Goal: Task Accomplishment & Management: Manage account settings

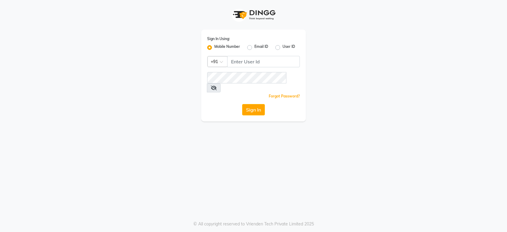
click at [237, 61] on input "Username" at bounding box center [263, 61] width 73 height 11
type input "9970707948"
click at [252, 104] on button "Sign In" at bounding box center [253, 109] width 23 height 11
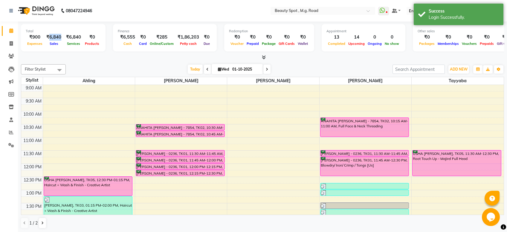
drag, startPoint x: 49, startPoint y: 38, endPoint x: 61, endPoint y: 38, distance: 12.0
click at [61, 38] on div "₹6,840" at bounding box center [54, 37] width 20 height 7
click at [60, 38] on div "₹6,840" at bounding box center [54, 37] width 20 height 7
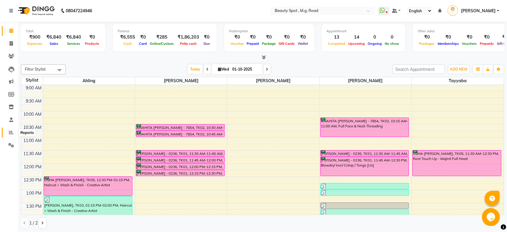
click at [9, 134] on span at bounding box center [11, 132] width 10 height 7
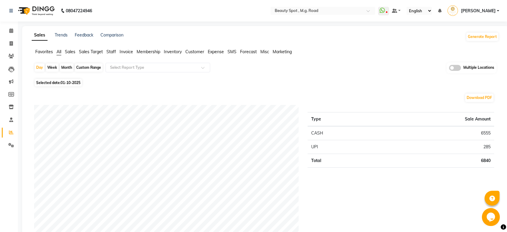
click at [70, 53] on span "Sales" at bounding box center [70, 51] width 10 height 5
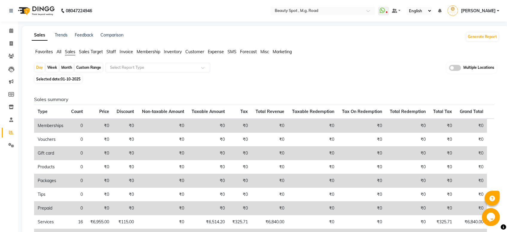
click at [67, 68] on div "Month" at bounding box center [67, 67] width 14 height 8
select select "10"
select select "2025"
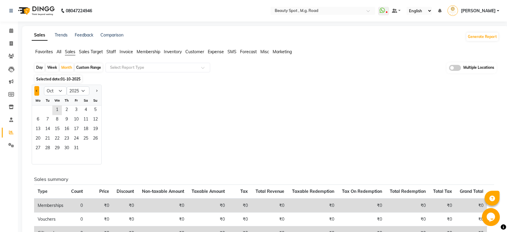
click at [37, 91] on span "Previous month" at bounding box center [37, 90] width 2 height 2
select select "9"
click at [40, 108] on span "1" at bounding box center [38, 111] width 10 height 10
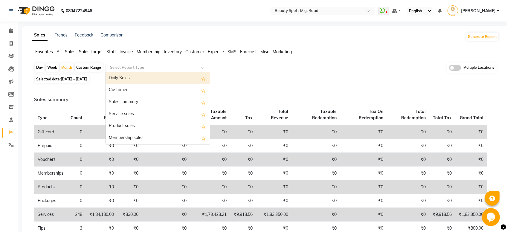
click at [153, 63] on div "Select Report Type" at bounding box center [158, 68] width 105 height 10
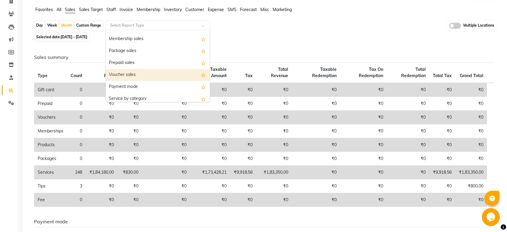
scroll to position [59, 0]
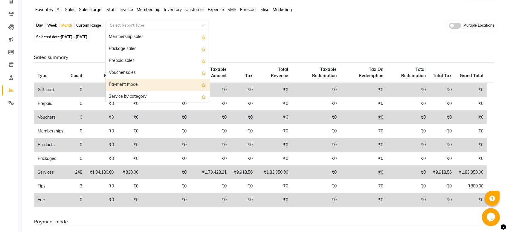
click at [132, 83] on div "Payment mode" at bounding box center [158, 85] width 104 height 12
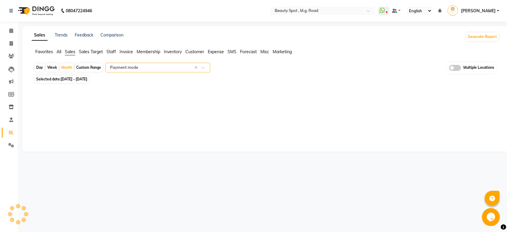
scroll to position [0, 0]
select select "full_report"
select select "csv"
click at [457, 71] on span at bounding box center [455, 68] width 12 height 6
click at [449, 69] on input "checkbox" at bounding box center [449, 69] width 0 height 0
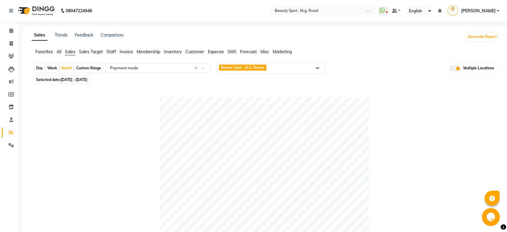
click at [276, 69] on span "Beauty Spot , M.G. Road x" at bounding box center [271, 68] width 107 height 10
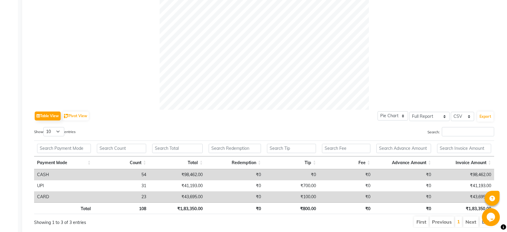
scroll to position [211, 0]
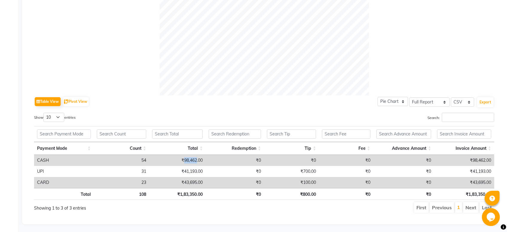
drag, startPoint x: 185, startPoint y: 159, endPoint x: 197, endPoint y: 160, distance: 12.6
click at [197, 160] on td "₹98,462.00" at bounding box center [177, 160] width 57 height 11
copy td "98,462"
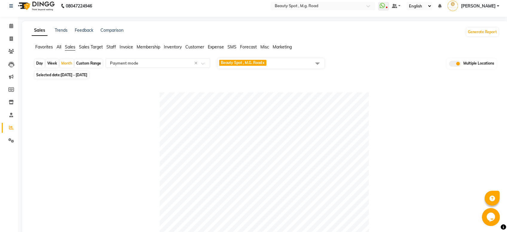
scroll to position [0, 0]
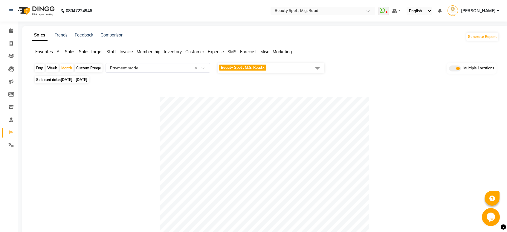
click at [265, 68] on link "x" at bounding box center [263, 67] width 3 height 4
checkbox input "false"
click at [264, 68] on span "Select Locations" at bounding box center [271, 67] width 107 height 8
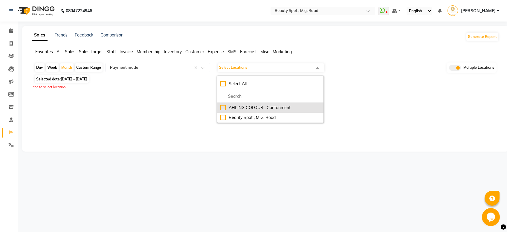
click at [223, 109] on div "AHLING COLOUR , Cantonment" at bounding box center [270, 108] width 100 height 6
checkbox input "true"
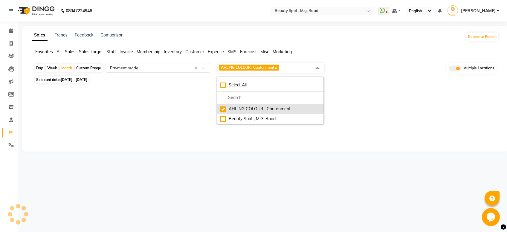
select select "full_report"
select select "csv"
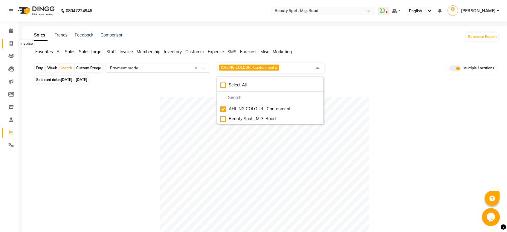
click at [12, 45] on icon at bounding box center [11, 43] width 3 height 4
select select "7357"
select select "service"
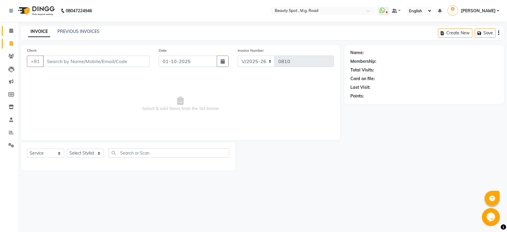
click at [14, 27] on link "Calendar" at bounding box center [9, 31] width 14 height 10
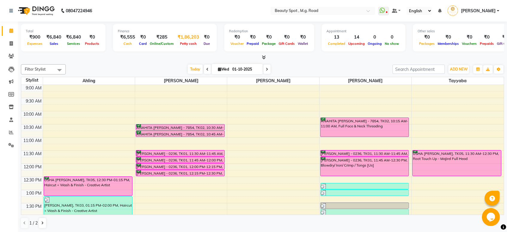
click at [184, 39] on div "₹1,86,203" at bounding box center [188, 37] width 26 height 7
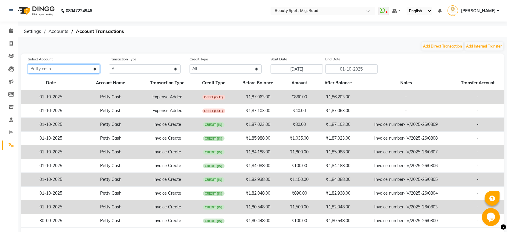
click at [28, 64] on select "All [PERSON_NAME] cash HDFC BANK" at bounding box center [64, 68] width 72 height 9
select select "6459"
click option "HDFC BANK" at bounding box center [0, 0] width 0 height 0
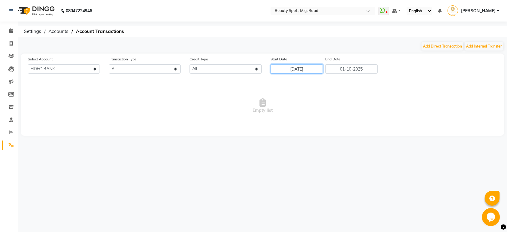
click at [298, 68] on input "[DATE]" at bounding box center [297, 68] width 52 height 9
select select "9"
select select "2025"
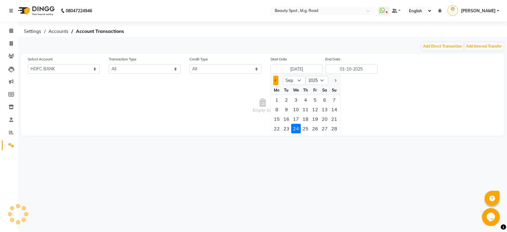
click at [274, 80] on button "Previous month" at bounding box center [275, 81] width 5 height 10
click at [275, 80] on button "Previous month" at bounding box center [275, 81] width 5 height 10
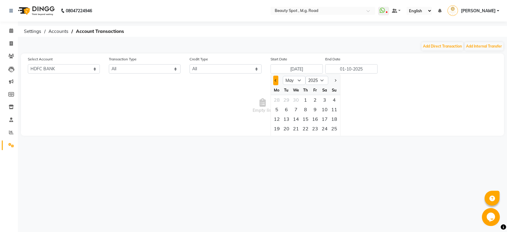
select select "4"
click at [286, 101] on div "1" at bounding box center [287, 100] width 10 height 10
type input "[DATE]"
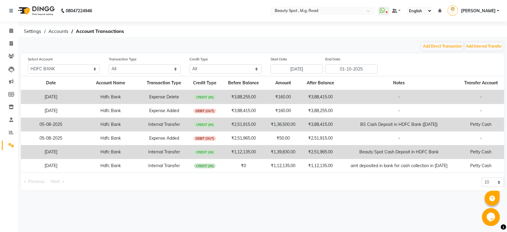
drag, startPoint x: 419, startPoint y: 123, endPoint x: 437, endPoint y: 125, distance: 19.0
click at [437, 125] on td "BS Cash Deposit in HDFC Bank ([DATE])" at bounding box center [399, 125] width 118 height 14
click at [482, 178] on select "10 20 50 100" at bounding box center [493, 182] width 22 height 9
select select "20"
click option "20" at bounding box center [0, 0] width 0 height 0
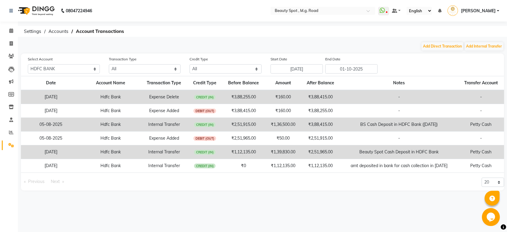
click at [421, 127] on td "BS Cash Deposit in HDFC Bank ([DATE])" at bounding box center [399, 125] width 118 height 14
click at [11, 132] on icon at bounding box center [11, 132] width 4 height 4
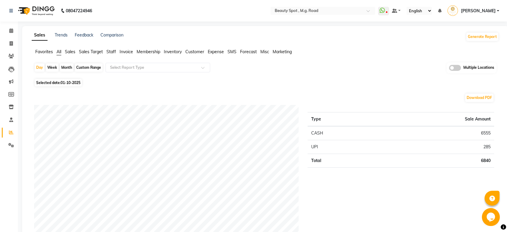
click at [69, 52] on span "Sales" at bounding box center [70, 51] width 10 height 5
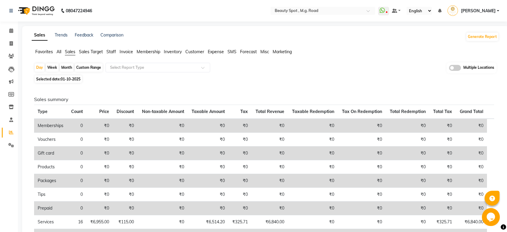
click at [66, 67] on div "Month" at bounding box center [67, 67] width 14 height 8
select select "10"
select select "2025"
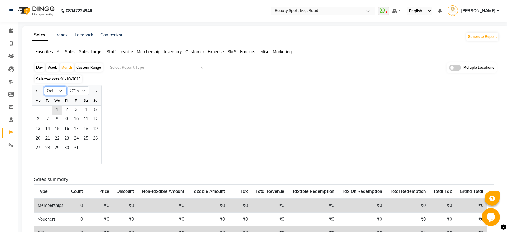
click at [44, 86] on select "Jan Feb Mar Apr May Jun [DATE] Aug Sep Oct Nov Dec" at bounding box center [55, 90] width 23 height 9
click at [40, 92] on div at bounding box center [38, 91] width 12 height 10
click at [39, 92] on div at bounding box center [38, 91] width 12 height 10
click at [39, 91] on button "Previous month" at bounding box center [36, 91] width 5 height 10
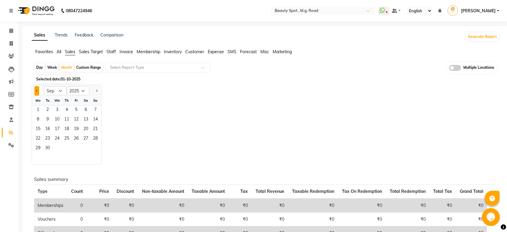
click at [38, 90] on button "Previous month" at bounding box center [36, 91] width 5 height 10
select select "8"
click at [76, 110] on span "1" at bounding box center [77, 111] width 10 height 10
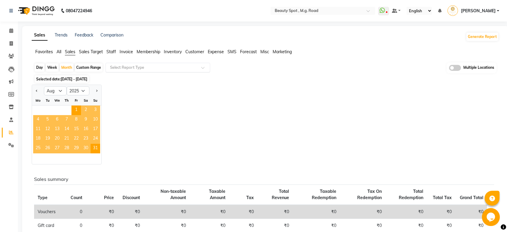
click at [150, 66] on input "text" at bounding box center [152, 68] width 86 height 6
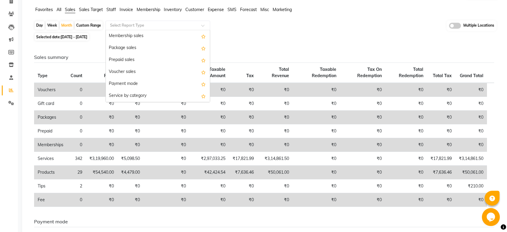
scroll to position [59, 0]
click at [132, 84] on div "Payment mode" at bounding box center [158, 85] width 104 height 12
select select "full_report"
select select "csv"
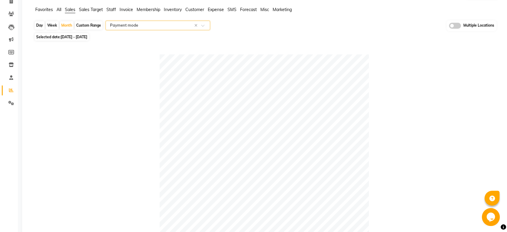
scroll to position [0, 0]
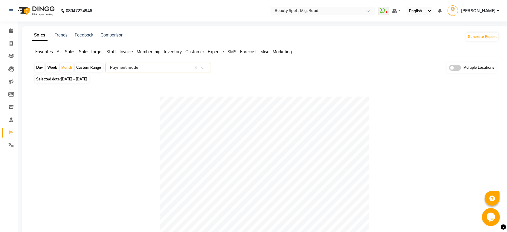
click at [455, 66] on span at bounding box center [455, 68] width 12 height 6
click at [469, 67] on span "Multiple Locations" at bounding box center [479, 68] width 31 height 6
click at [459, 68] on span at bounding box center [455, 68] width 12 height 6
click at [449, 69] on input "checkbox" at bounding box center [449, 69] width 0 height 0
click at [295, 66] on span "Beauty Spot , M.G. Road x" at bounding box center [271, 68] width 107 height 10
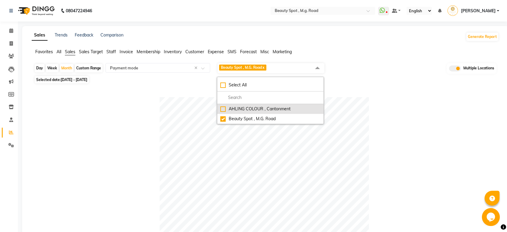
drag, startPoint x: 223, startPoint y: 108, endPoint x: 225, endPoint y: 112, distance: 4.4
click at [223, 109] on div "AHLING COLOUR , Cantonment" at bounding box center [270, 109] width 100 height 6
checkbox input "true"
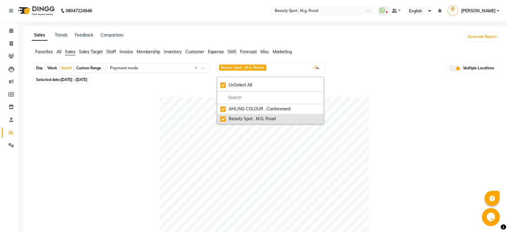
click at [224, 118] on div "Beauty Spot , M.G. Road" at bounding box center [270, 119] width 100 height 6
checkbox input "false"
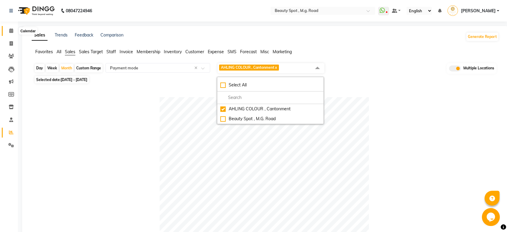
click at [10, 32] on icon at bounding box center [11, 30] width 4 height 4
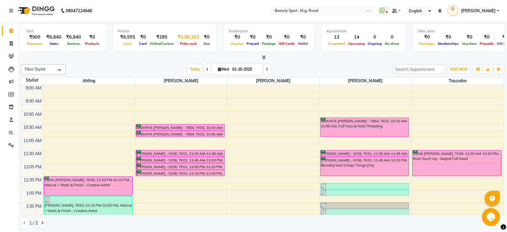
click at [187, 42] on span "Petty cash" at bounding box center [189, 44] width 20 height 4
select select "6458"
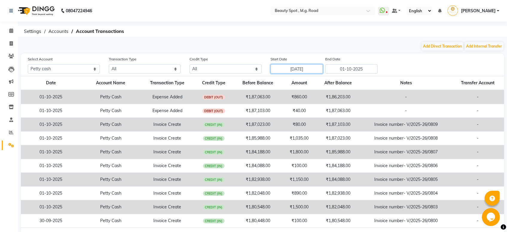
click at [314, 71] on input "[DATE]" at bounding box center [297, 68] width 52 height 9
select select "9"
select select "2025"
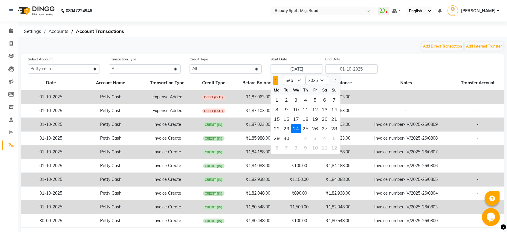
click at [275, 82] on button "Previous month" at bounding box center [275, 81] width 5 height 10
select select "7"
click at [286, 99] on div "1" at bounding box center [287, 100] width 10 height 10
type input "[DATE]"
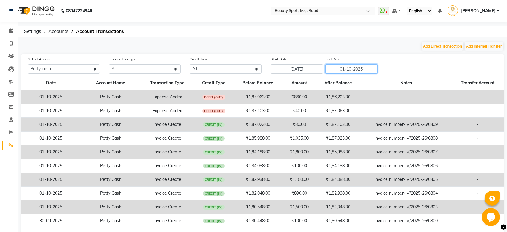
click at [352, 70] on input "01-10-2025" at bounding box center [352, 68] width 52 height 9
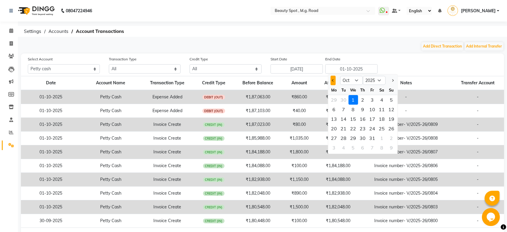
click at [333, 81] on button "Previous month" at bounding box center [333, 81] width 5 height 10
click at [333, 81] on span "Previous month" at bounding box center [333, 80] width 2 height 2
select select "7"
click at [364, 139] on div "31" at bounding box center [363, 138] width 10 height 10
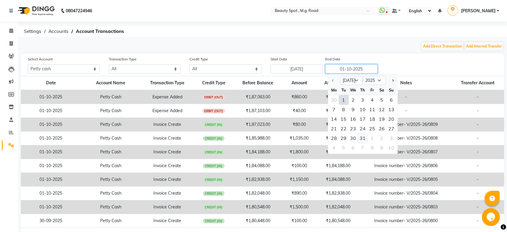
type input "[DATE]"
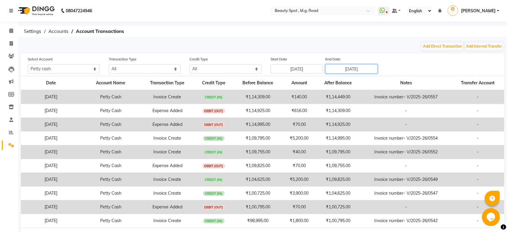
scroll to position [22, 0]
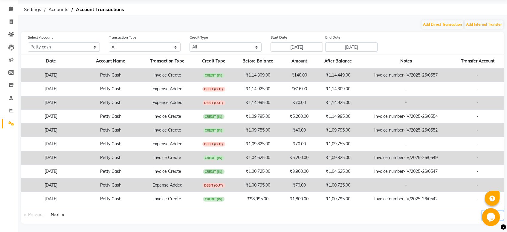
drag, startPoint x: 502, startPoint y: 217, endPoint x: 19, endPoint y: 9, distance: 525.9
click at [482, 211] on select "10 20 50 100" at bounding box center [493, 215] width 22 height 9
select select "100"
click option "100" at bounding box center [0, 0] width 0 height 0
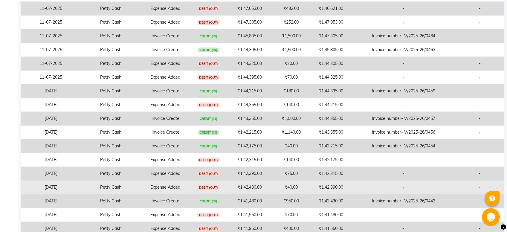
scroll to position [1257, 0]
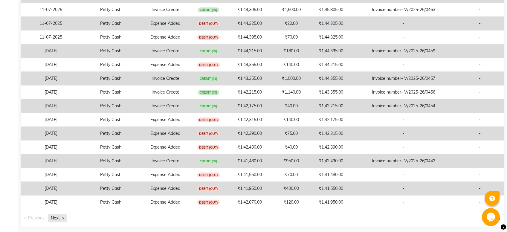
click at [55, 214] on link "Next page" at bounding box center [57, 218] width 19 height 8
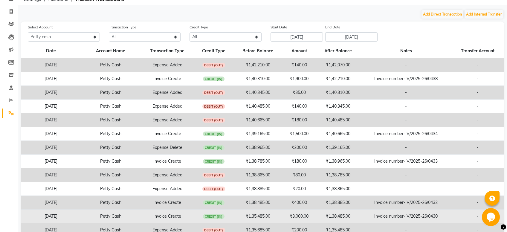
scroll to position [159, 0]
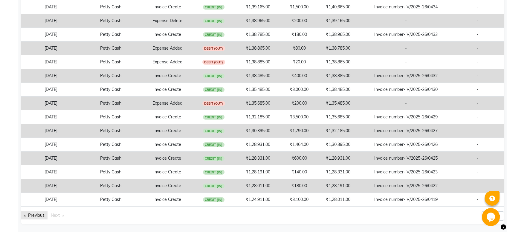
click at [32, 215] on link "Previous page" at bounding box center [34, 216] width 27 height 8
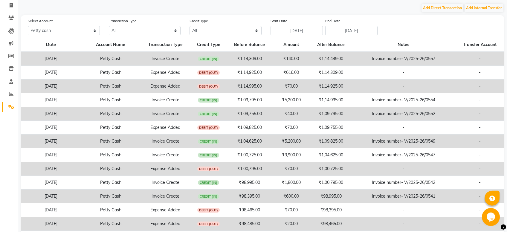
scroll to position [0, 0]
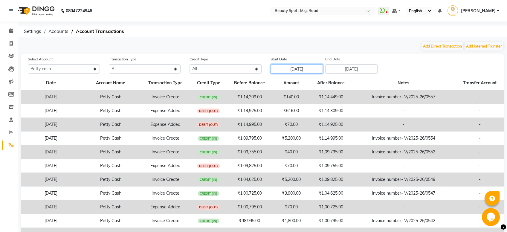
click at [304, 71] on input "[DATE]" at bounding box center [297, 68] width 52 height 9
select select "7"
select select "2025"
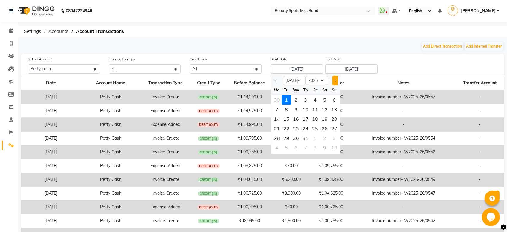
click at [335, 82] on button "Next month" at bounding box center [335, 81] width 5 height 10
select select "8"
click at [314, 99] on div "1" at bounding box center [316, 100] width 10 height 10
type input "[DATE]"
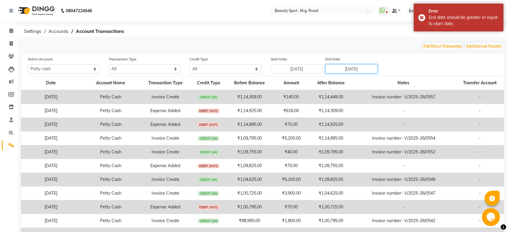
click at [367, 70] on input "[DATE]" at bounding box center [352, 68] width 52 height 9
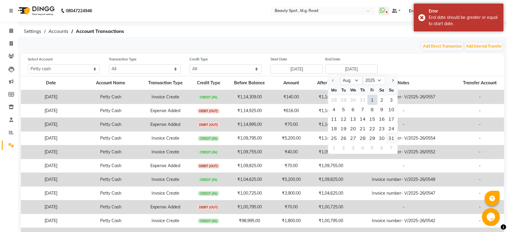
click at [391, 136] on div "31" at bounding box center [392, 138] width 10 height 10
type input "[DATE]"
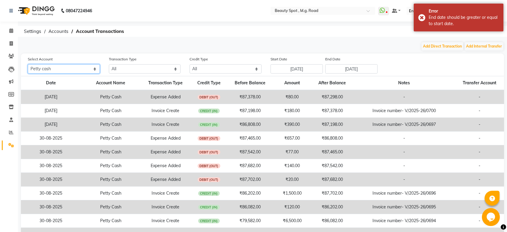
click at [28, 64] on select "All [PERSON_NAME] cash HDFC BANK" at bounding box center [64, 68] width 72 height 9
select select
click option "All" at bounding box center [0, 0] width 0 height 0
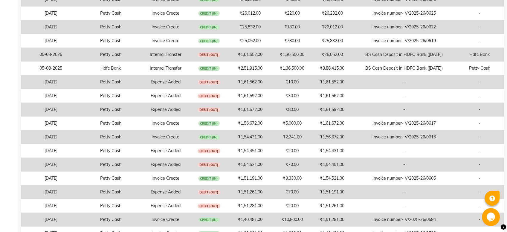
scroll to position [1257, 0]
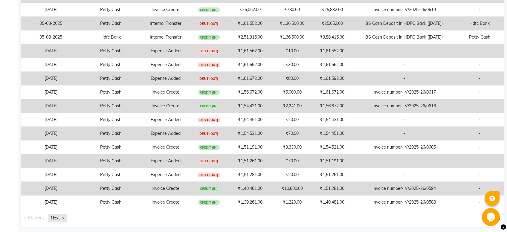
click at [56, 214] on link "Next page" at bounding box center [57, 218] width 19 height 8
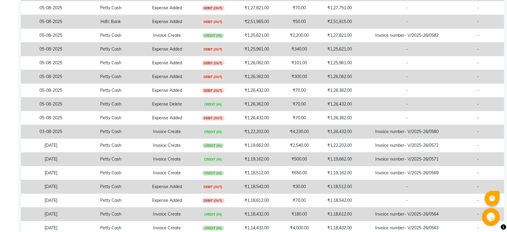
scroll to position [228, 0]
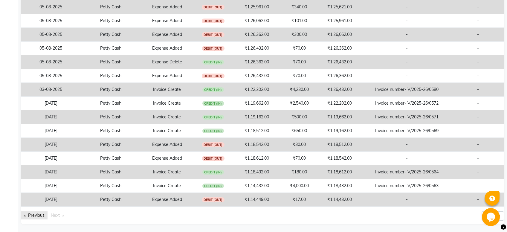
click at [32, 215] on link "Previous page" at bounding box center [34, 216] width 27 height 8
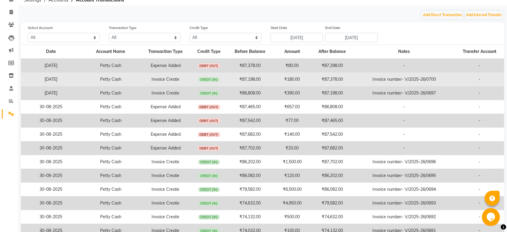
scroll to position [31, 0]
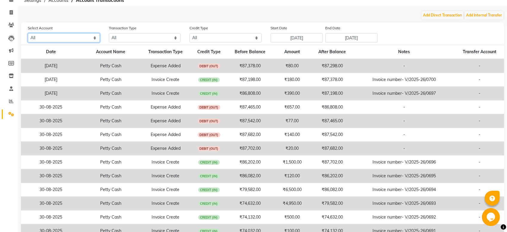
click at [28, 33] on select "All [PERSON_NAME] cash HDFC BANK" at bounding box center [64, 37] width 72 height 9
click at [53, 37] on select "All [PERSON_NAME] cash HDFC BANK" at bounding box center [64, 37] width 72 height 9
click at [190, 33] on select "All Credit (IN) Debit (OUT)" at bounding box center [226, 37] width 72 height 9
select select "DEBIT"
click option "Debit (OUT)" at bounding box center [0, 0] width 0 height 0
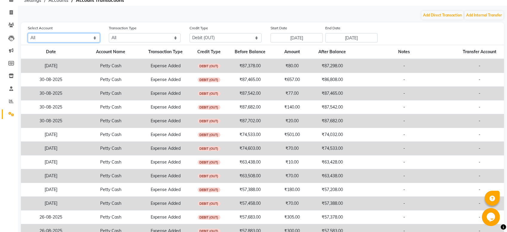
click at [28, 33] on select "All [PERSON_NAME] cash HDFC BANK" at bounding box center [64, 37] width 72 height 9
select select "6459"
click option "HDFC BANK" at bounding box center [0, 0] width 0 height 0
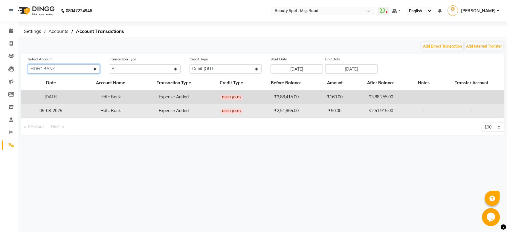
scroll to position [0, 0]
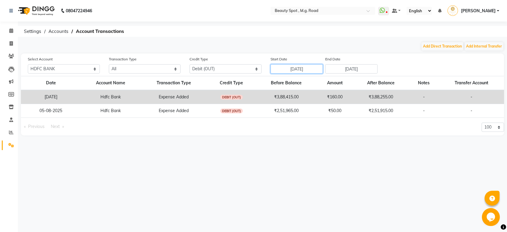
click at [299, 71] on input "[DATE]" at bounding box center [297, 68] width 52 height 9
select select "8"
select select "2025"
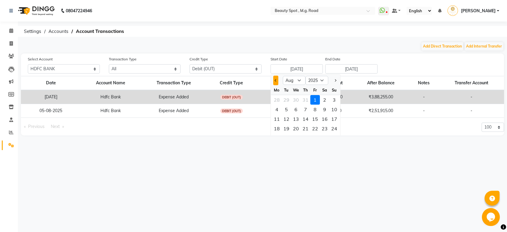
click at [276, 80] on span "Previous month" at bounding box center [276, 80] width 2 height 2
select select "4"
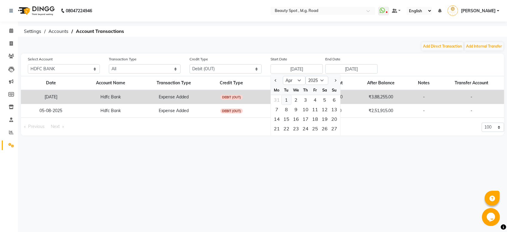
click at [287, 99] on div "1" at bounding box center [287, 100] width 10 height 10
type input "[DATE]"
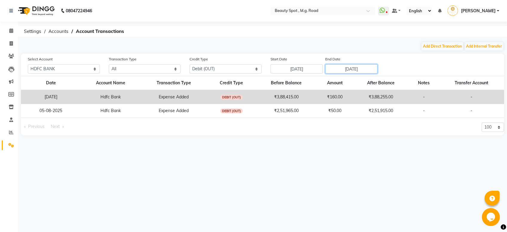
click at [377, 69] on input "[DATE]" at bounding box center [352, 68] width 52 height 9
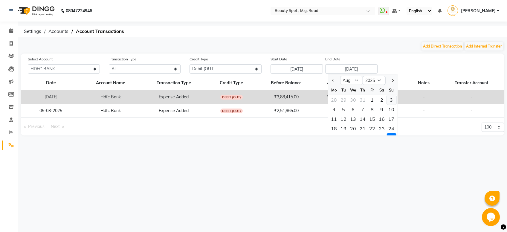
scroll to position [19, 0]
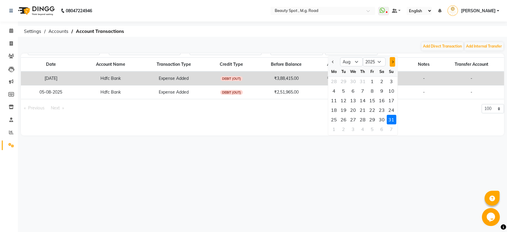
click at [394, 62] on button "Next month" at bounding box center [392, 62] width 5 height 10
select select "10"
click at [355, 80] on div "1" at bounding box center [354, 82] width 10 height 10
type input "01-10-2025"
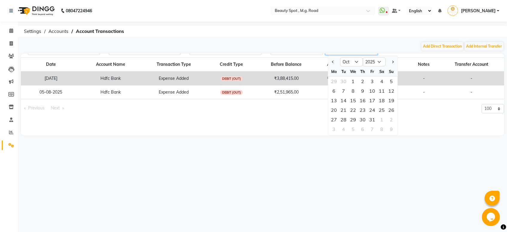
scroll to position [0, 0]
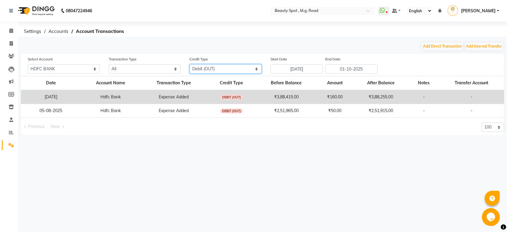
click at [190, 64] on select "All Credit (IN) Debit (OUT)" at bounding box center [226, 68] width 72 height 9
click at [216, 69] on select "All Credit (IN) Debit (OUT)" at bounding box center [226, 68] width 72 height 9
click at [190, 64] on select "All Credit (IN) Debit (OUT)" at bounding box center [226, 68] width 72 height 9
select select
click option "All" at bounding box center [0, 0] width 0 height 0
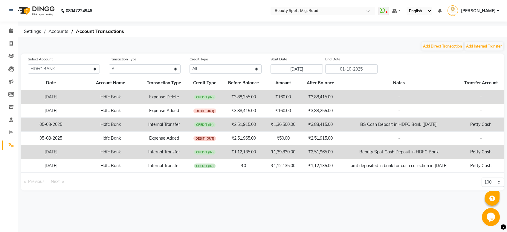
drag, startPoint x: 277, startPoint y: 126, endPoint x: 273, endPoint y: 128, distance: 5.1
click at [28, 64] on select "All [PERSON_NAME] cash HDFC BANK" at bounding box center [64, 68] width 72 height 9
click at [190, 64] on select "All Credit (IN) Debit (OUT)" at bounding box center [226, 68] width 72 height 9
click at [207, 69] on select "All Credit (IN) Debit (OUT)" at bounding box center [226, 68] width 72 height 9
click at [109, 64] on select "All Direct Internal Transfer Expense Invoice Daily Register" at bounding box center [145, 68] width 72 height 9
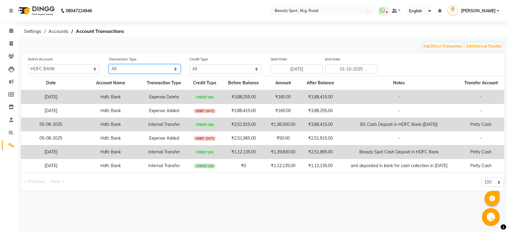
select select "INTERNAL"
click option "Internal Transfer" at bounding box center [0, 0] width 0 height 0
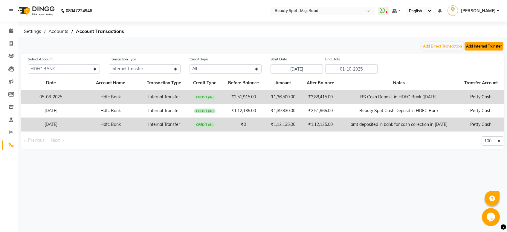
click at [479, 48] on button "Add Internal Transfer" at bounding box center [484, 46] width 39 height 8
select select "internal transfer"
select select "6459"
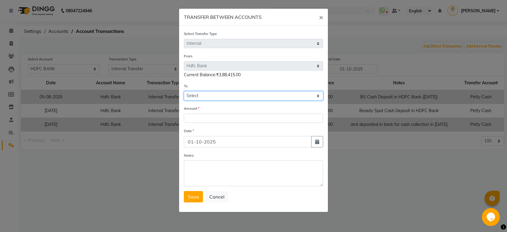
click at [184, 91] on select "Select [PERSON_NAME] Cash Hdfc Bank" at bounding box center [253, 95] width 139 height 9
select select "6459"
click option "Hdfc Bank" at bounding box center [0, 0] width 0 height 0
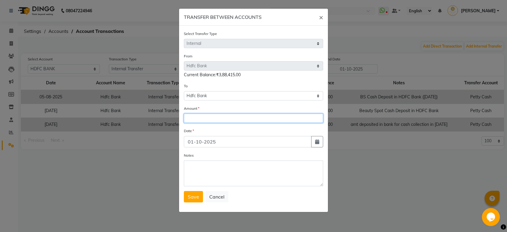
click at [203, 119] on input "number" at bounding box center [253, 118] width 139 height 9
type input "116582"
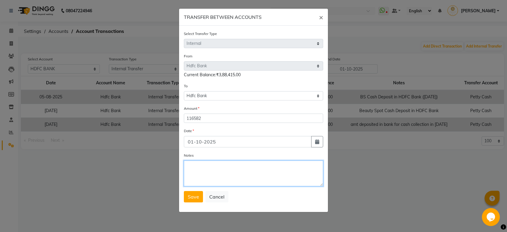
click at [227, 172] on textarea "Notes" at bounding box center [253, 174] width 139 height 26
type textarea "BS Cash Deposit ([DATE])"
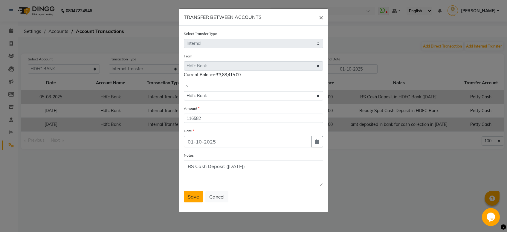
click at [196, 197] on span "Save" at bounding box center [193, 197] width 11 height 6
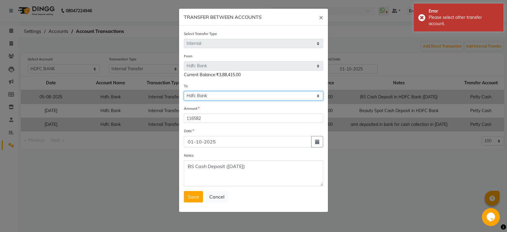
click at [184, 91] on select "Select [PERSON_NAME] Cash Hdfc Bank" at bounding box center [253, 95] width 139 height 9
click at [205, 79] on div "From Select [PERSON_NAME] Cash Hdfc Bank Current Balance:₹3,88,415.00 To Select…" at bounding box center [253, 77] width 139 height 48
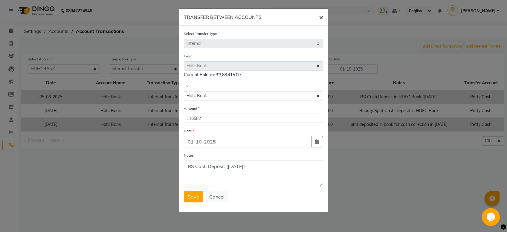
click at [320, 18] on span "×" at bounding box center [321, 17] width 4 height 9
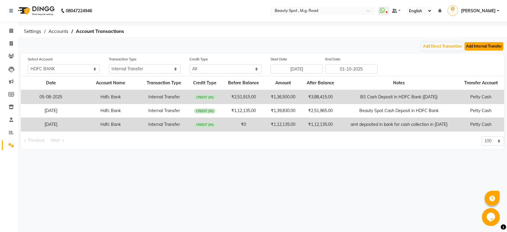
click at [473, 49] on button "Add Internal Transfer" at bounding box center [484, 46] width 39 height 8
select select "internal transfer"
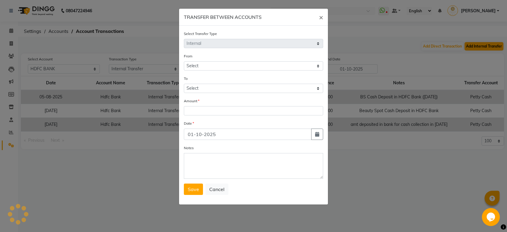
select select "6459"
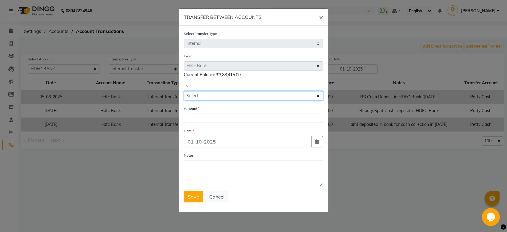
click at [184, 91] on select "Select [PERSON_NAME] Cash Hdfc Bank" at bounding box center [253, 95] width 139 height 9
select select "6459"
click option "Hdfc Bank" at bounding box center [0, 0] width 0 height 0
click at [322, 17] on span "×" at bounding box center [321, 17] width 4 height 9
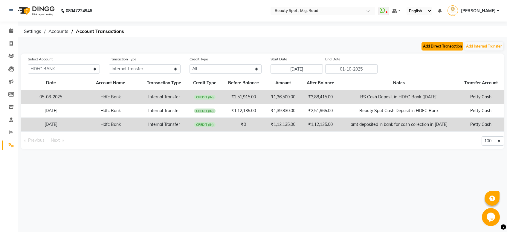
click at [438, 46] on button "Add Direct Transaction" at bounding box center [443, 46] width 42 height 8
select select "direct"
select select "6459"
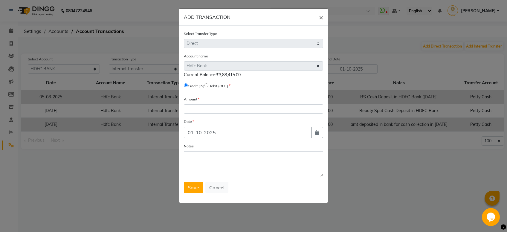
click at [209, 87] on input "radio" at bounding box center [207, 85] width 4 height 4
radio input "true"
click at [205, 111] on input "number" at bounding box center [253, 108] width 139 height 9
click at [322, 16] on span "×" at bounding box center [321, 17] width 4 height 9
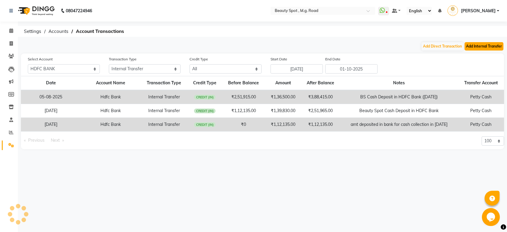
click at [489, 45] on button "Add Internal Transfer" at bounding box center [484, 46] width 39 height 8
select select "internal transfer"
select select "6459"
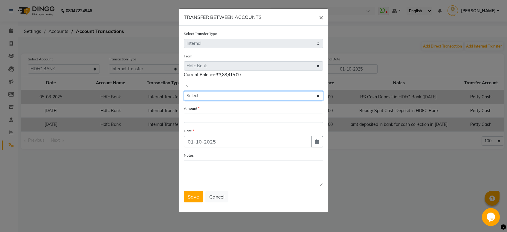
click at [184, 91] on select "Select [PERSON_NAME] Cash Hdfc Bank" at bounding box center [253, 95] width 139 height 9
click option "Hdfc Bank" at bounding box center [0, 0] width 0 height 0
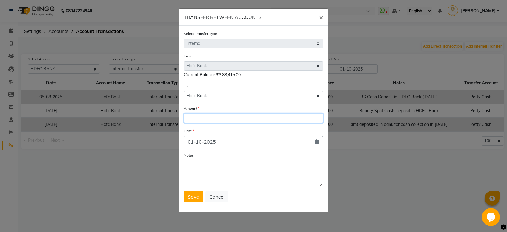
click at [200, 120] on input "number" at bounding box center [253, 118] width 139 height 9
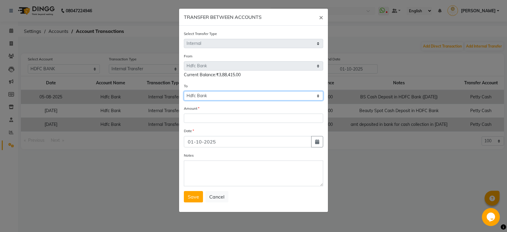
click at [184, 91] on select "Select [PERSON_NAME] Cash Hdfc Bank" at bounding box center [253, 95] width 139 height 9
select select "6458"
click option "Petty Cash" at bounding box center [0, 0] width 0 height 0
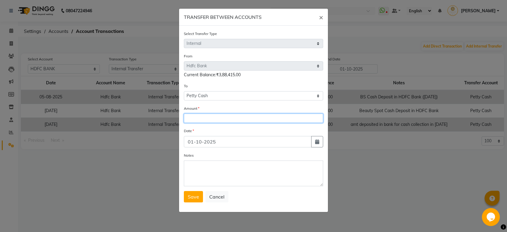
click at [202, 117] on input "number" at bounding box center [253, 118] width 139 height 9
type input "116582"
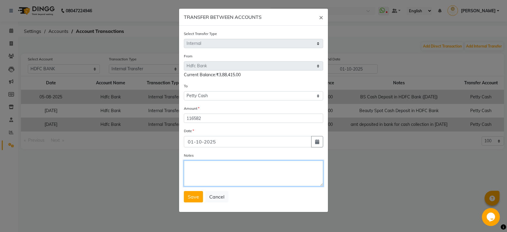
click at [221, 172] on textarea "Notes" at bounding box center [253, 174] width 139 height 26
type textarea "BS Cash Deposit ([DATE])"
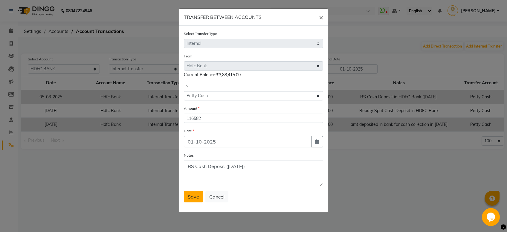
click at [196, 196] on span "Save" at bounding box center [193, 197] width 11 height 6
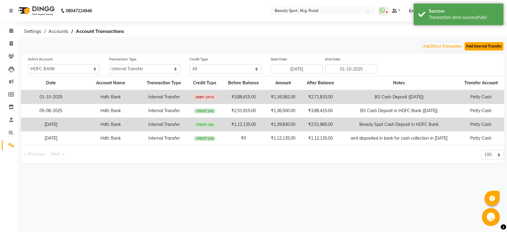
click at [486, 47] on button "Add Internal Transfer" at bounding box center [484, 46] width 39 height 8
select select "internal transfer"
select select "6459"
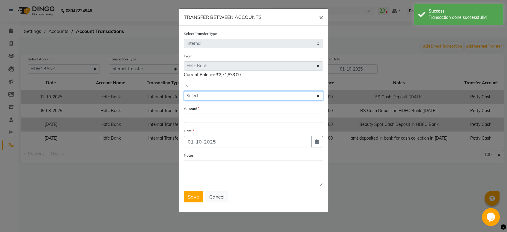
click at [184, 91] on select "Select [PERSON_NAME] Cash Hdfc Bank" at bounding box center [253, 95] width 139 height 9
select select "6458"
click option "Petty Cash" at bounding box center [0, 0] width 0 height 0
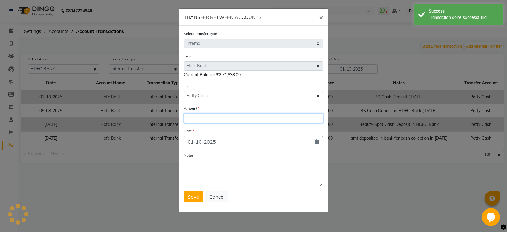
click at [207, 120] on input "number" at bounding box center [253, 118] width 139 height 9
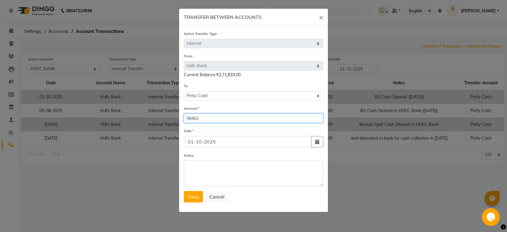
type input "98462"
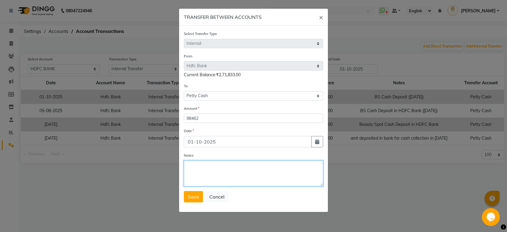
click at [197, 174] on textarea "Notes" at bounding box center [253, 174] width 139 height 26
type textarea "BS Cash Deposit ([DATE])"
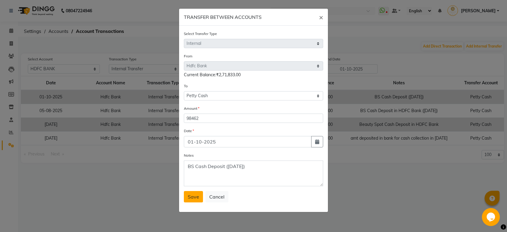
click at [196, 197] on span "Save" at bounding box center [193, 197] width 11 height 6
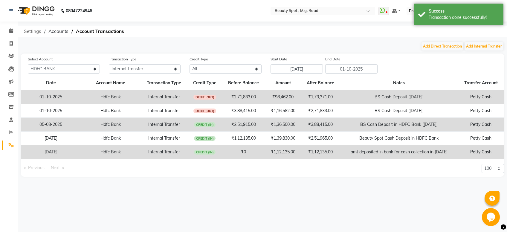
click at [37, 32] on span "Settings" at bounding box center [32, 31] width 23 height 11
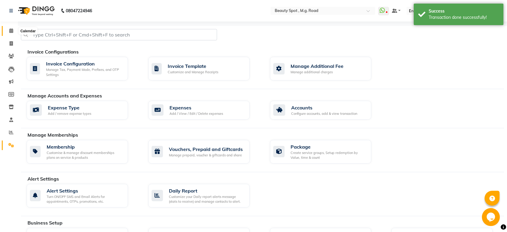
click at [13, 31] on icon at bounding box center [11, 30] width 4 height 4
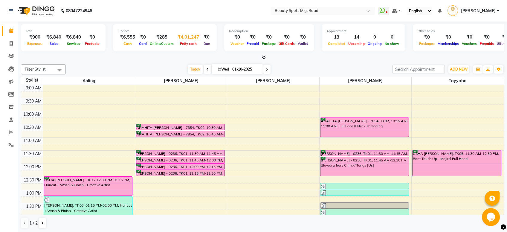
click at [180, 44] on span "Petty cash" at bounding box center [189, 44] width 20 height 4
select select "6458"
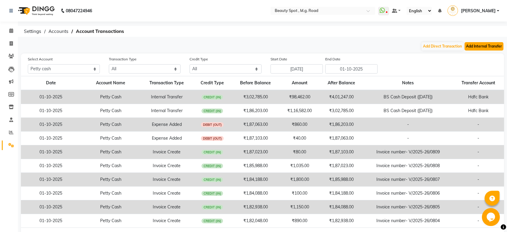
click at [482, 47] on button "Add Internal Transfer" at bounding box center [484, 46] width 39 height 8
select select "internal transfer"
select select "6458"
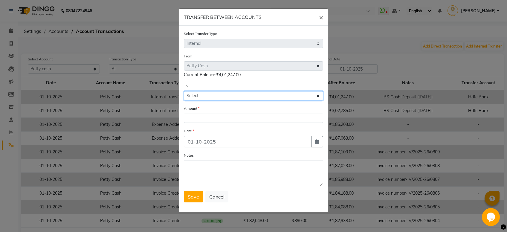
click at [184, 91] on select "Select [PERSON_NAME] Cash Hdfc Bank" at bounding box center [253, 95] width 139 height 9
click at [210, 98] on select "Select [PERSON_NAME] Cash Hdfc Bank" at bounding box center [253, 95] width 139 height 9
click at [324, 16] on button "×" at bounding box center [321, 17] width 14 height 17
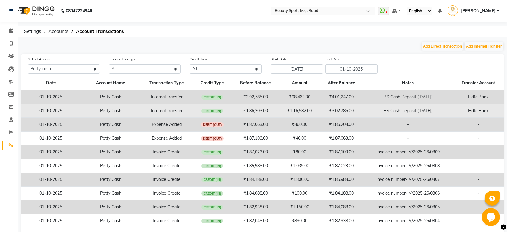
drag, startPoint x: 35, startPoint y: 97, endPoint x: 499, endPoint y: 109, distance: 464.8
click at [499, 108] on tbody "[DATE] [PERSON_NAME] Cash Internal Transfer CREDIT (IN) ₹3,02,785.00 ₹98,462.00…" at bounding box center [262, 159] width 483 height 138
click at [262, 108] on td "₹1,86,203.00" at bounding box center [256, 111] width 48 height 14
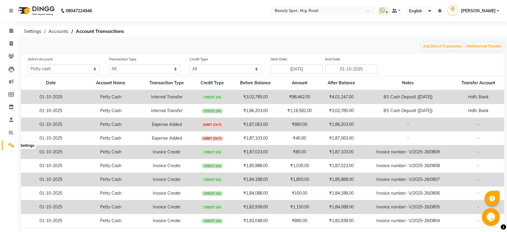
click at [10, 146] on icon at bounding box center [11, 145] width 6 height 4
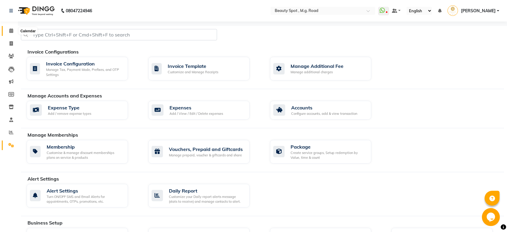
click at [8, 32] on span at bounding box center [11, 31] width 10 height 7
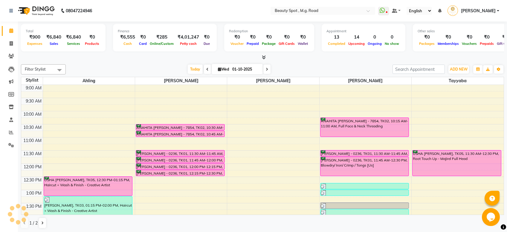
scroll to position [146, 0]
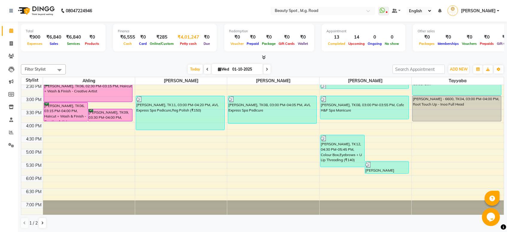
click at [184, 36] on div "₹4,01,247" at bounding box center [188, 37] width 26 height 7
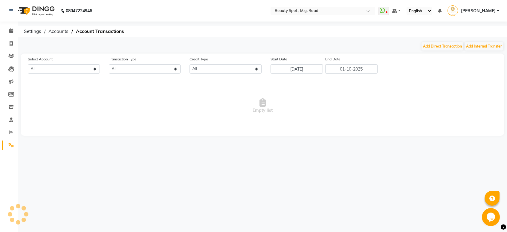
select select "6458"
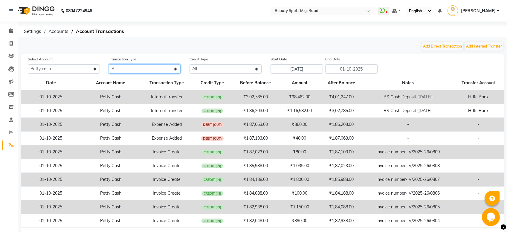
click at [109, 64] on select "All Direct Internal Transfer Expense Invoice Daily Register" at bounding box center [145, 68] width 72 height 9
click at [125, 70] on select "All Direct Internal Transfer Expense Invoice Daily Register" at bounding box center [145, 68] width 72 height 9
click at [284, 70] on input "[DATE]" at bounding box center [297, 68] width 52 height 9
select select "9"
select select "2025"
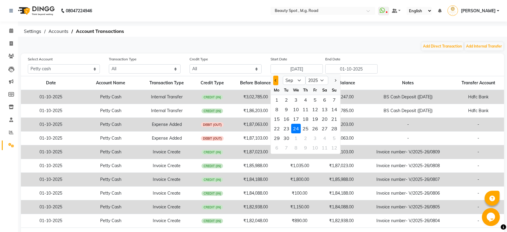
click at [276, 82] on button "Previous month" at bounding box center [275, 81] width 5 height 10
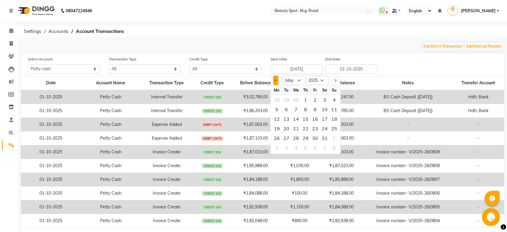
select select "4"
click at [286, 100] on div "1" at bounding box center [287, 100] width 10 height 10
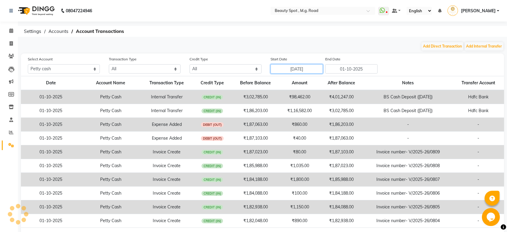
type input "[DATE]"
click at [351, 71] on input "01-10-2025" at bounding box center [352, 68] width 52 height 9
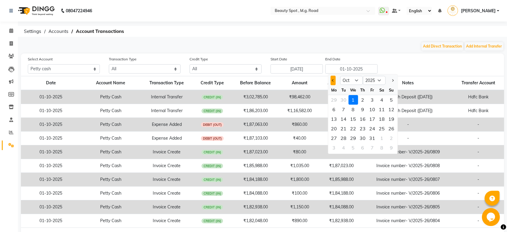
click at [332, 81] on button "Previous month" at bounding box center [333, 81] width 5 height 10
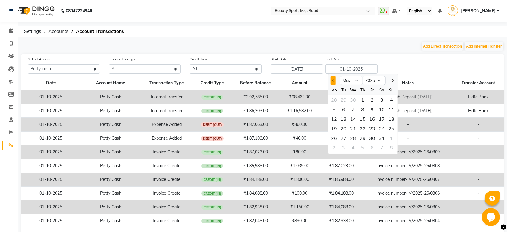
click at [333, 81] on button "Previous month" at bounding box center [333, 81] width 5 height 10
select select "4"
click at [354, 138] on div "30" at bounding box center [354, 138] width 10 height 10
type input "[DATE]"
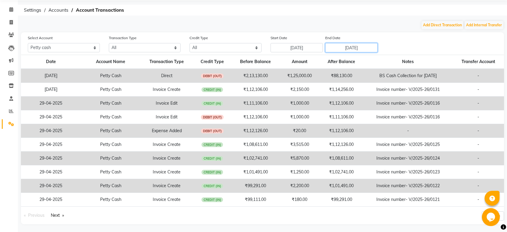
scroll to position [22, 0]
click at [501, 215] on div "Opens Chat This icon Opens the chat window." at bounding box center [491, 217] width 19 height 18
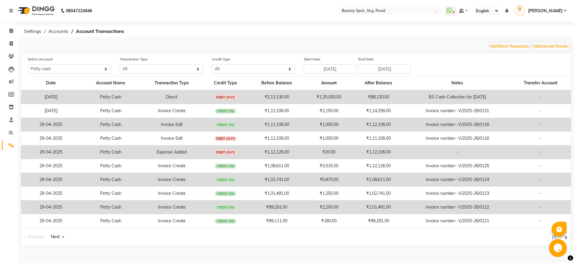
click at [507, 232] on main "Add Direct Transaction Add Internal Transfer Select Account All [PERSON_NAME] c…" at bounding box center [296, 148] width 556 height 213
click at [507, 232] on select "10 20 50 100" at bounding box center [560, 237] width 22 height 9
click option "20" at bounding box center [0, 0] width 0 height 0
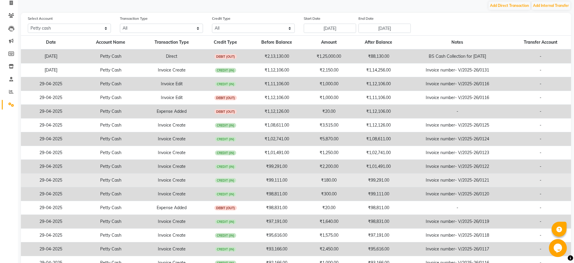
scroll to position [129, 0]
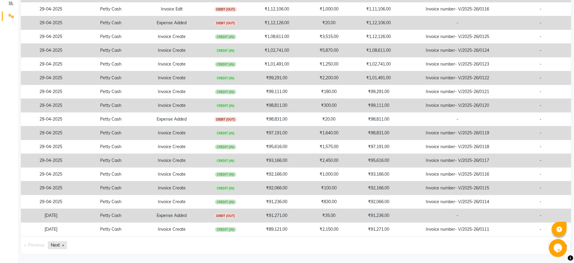
click at [59, 232] on link "Next page" at bounding box center [57, 245] width 19 height 8
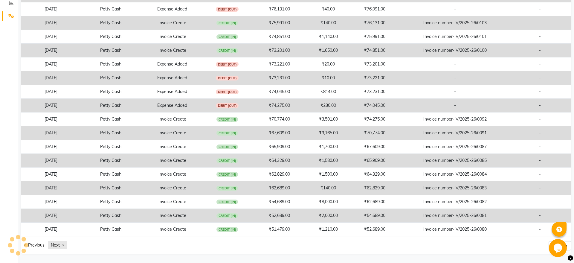
click at [57, 232] on link "Next page" at bounding box center [57, 245] width 19 height 8
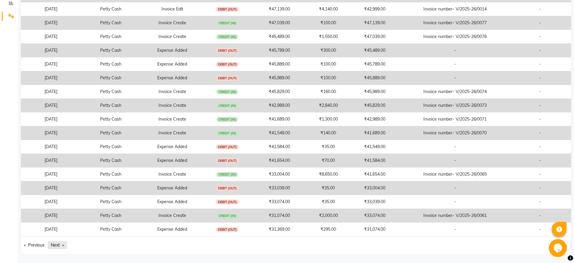
click at [54, 232] on link "Next page" at bounding box center [57, 245] width 19 height 8
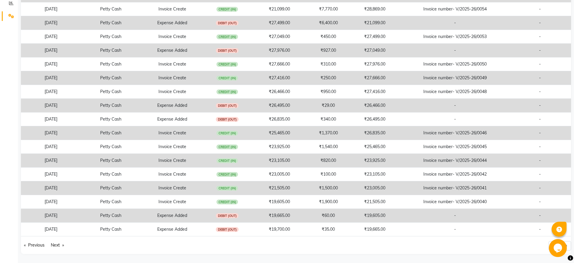
click at [507, 232] on div "Opens Chat This icon Opens the chat window." at bounding box center [558, 248] width 19 height 18
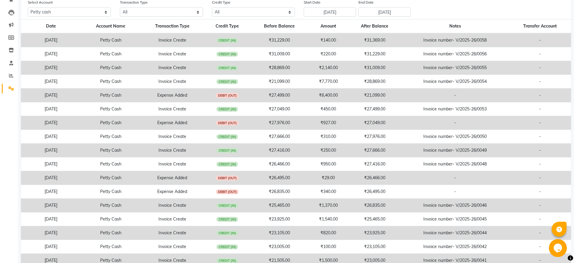
scroll to position [81, 0]
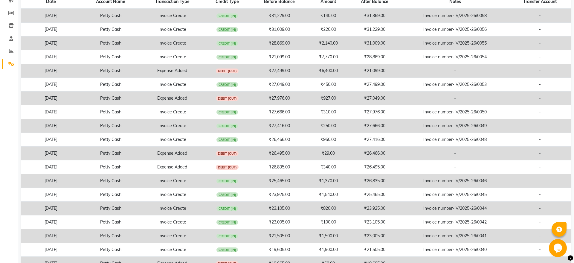
drag, startPoint x: 558, startPoint y: 247, endPoint x: 557, endPoint y: 161, distance: 86.5
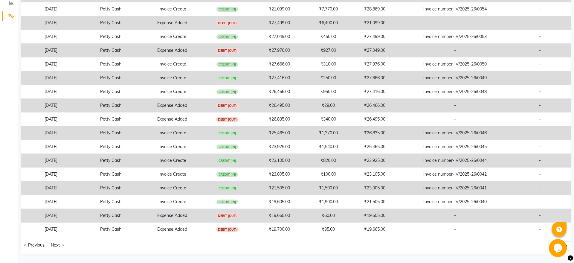
click at [507, 232] on div "Opens Chat This icon Opens the chat window." at bounding box center [558, 248] width 19 height 18
click at [507, 232] on icon "Chat widget" at bounding box center [558, 248] width 8 height 9
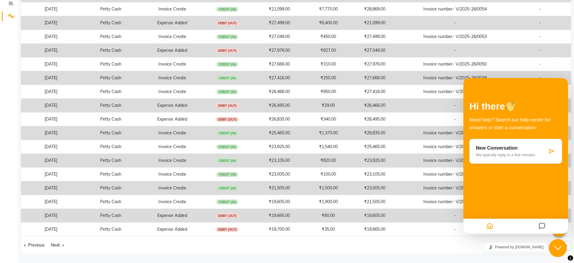
click at [425, 232] on div "10 20 50 100" at bounding box center [436, 247] width 280 height 13
click at [507, 232] on div "10 20 50 100" at bounding box center [436, 247] width 280 height 13
click at [507, 232] on select "10 20 50 100" at bounding box center [560, 245] width 22 height 9
select select "100"
click option "100" at bounding box center [0, 0] width 0 height 0
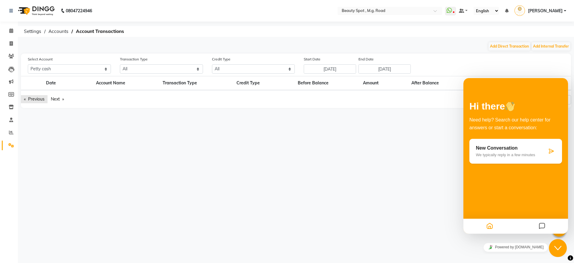
click at [44, 100] on link "Previous page" at bounding box center [34, 99] width 27 height 8
click at [43, 98] on link "Previous page" at bounding box center [34, 99] width 27 height 8
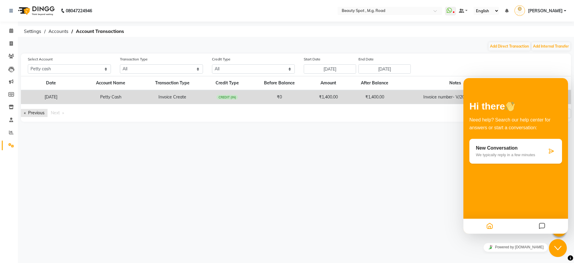
click at [34, 112] on link "Previous page" at bounding box center [34, 113] width 27 height 8
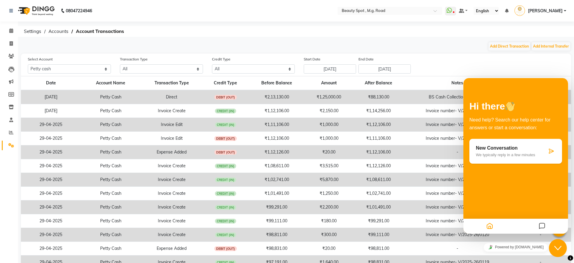
click at [507, 232] on icon "Close Chat This icon closes the chat window." at bounding box center [558, 247] width 7 height 7
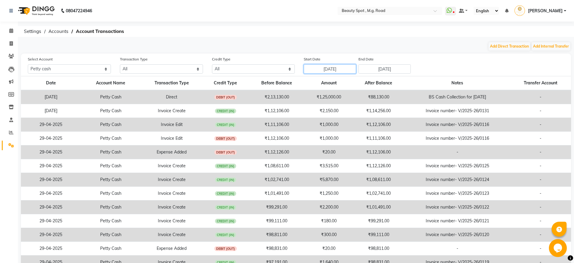
click at [356, 69] on input "[DATE]" at bounding box center [330, 68] width 52 height 9
select select "4"
select select "2025"
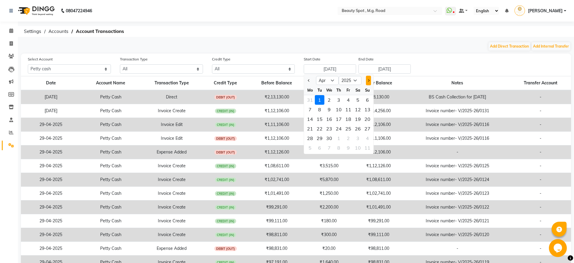
click at [369, 80] on span "Next month" at bounding box center [368, 80] width 2 height 2
select select "5"
click at [339, 101] on div "1" at bounding box center [339, 100] width 10 height 10
type input "[DATE]"
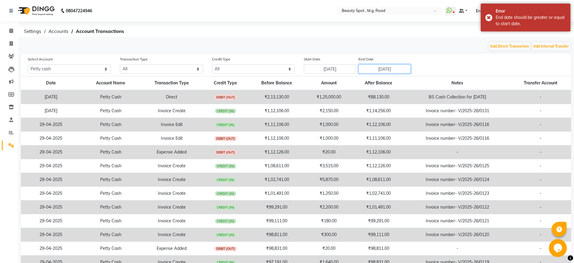
click at [403, 67] on input "[DATE]" at bounding box center [385, 68] width 52 height 9
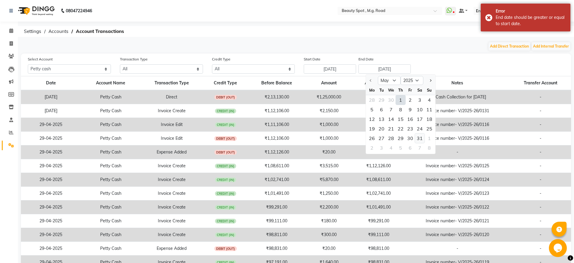
click at [419, 138] on div "31" at bounding box center [420, 138] width 10 height 10
type input "[DATE]"
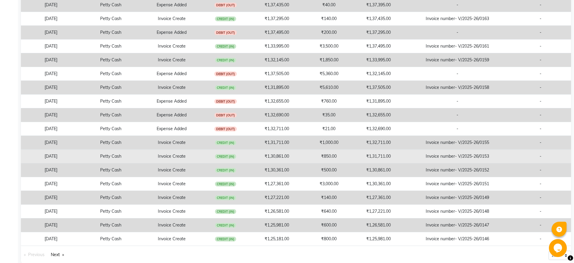
scroll to position [1230, 0]
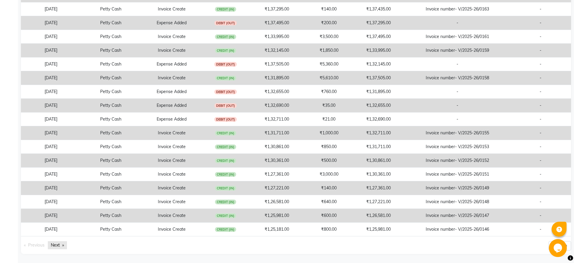
click at [60, 232] on link "Next page" at bounding box center [57, 245] width 19 height 8
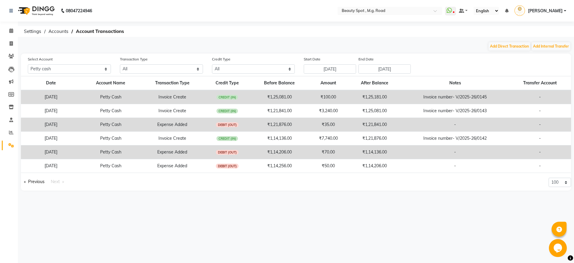
scroll to position [0, 0]
click at [34, 182] on link "Previous page" at bounding box center [34, 182] width 27 height 8
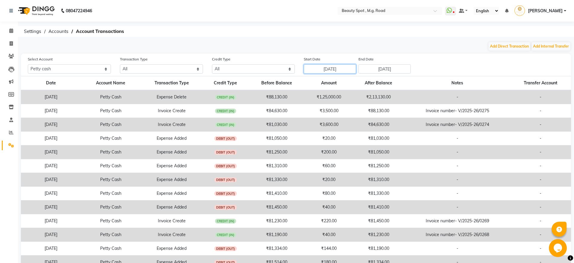
click at [354, 69] on input "[DATE]" at bounding box center [330, 68] width 52 height 9
select select "5"
select select "2025"
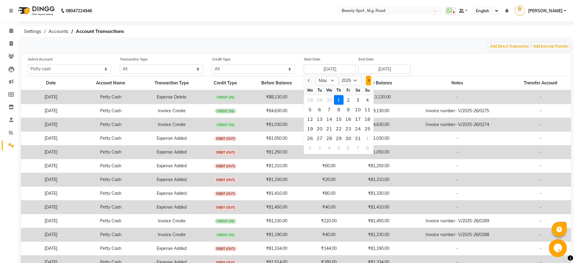
click at [368, 81] on button "Next month" at bounding box center [368, 81] width 5 height 10
select select "6"
click at [366, 100] on div "1" at bounding box center [368, 100] width 10 height 10
type input "[DATE]"
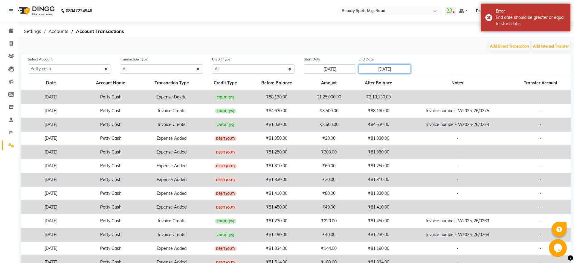
click at [398, 71] on input "[DATE]" at bounding box center [385, 68] width 52 height 9
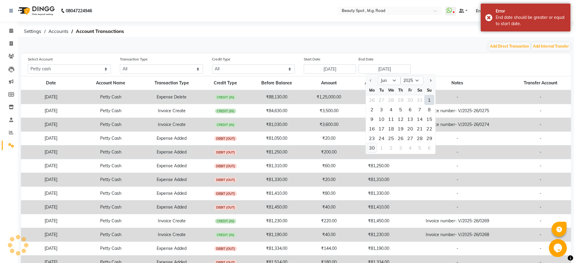
click at [374, 146] on div "30" at bounding box center [372, 148] width 10 height 10
type input "[DATE]"
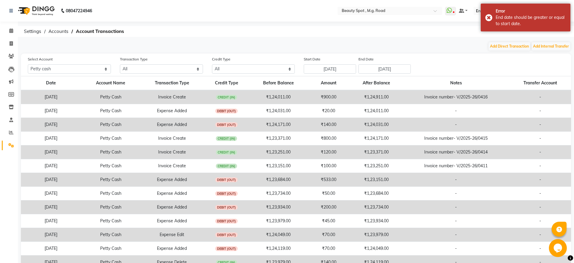
click at [445, 66] on div "Select Account All [PERSON_NAME] cash HDFC BANK Transaction Type All Direct Int…" at bounding box center [299, 65] width 553 height 18
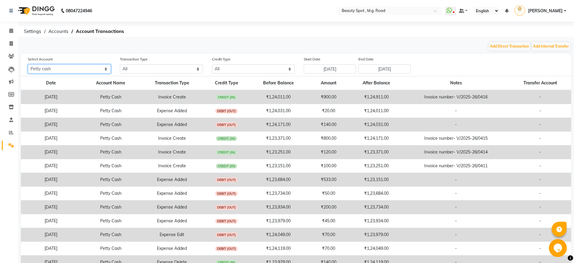
click at [28, 64] on select "All [PERSON_NAME] cash HDFC BANK" at bounding box center [69, 68] width 83 height 9
select select
click option "All" at bounding box center [0, 0] width 0 height 0
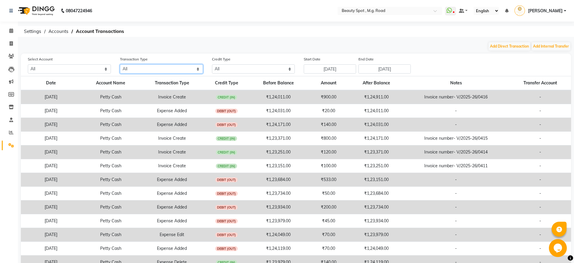
click at [120, 64] on select "All Direct Internal Transfer Expense Invoice Daily Register" at bounding box center [161, 68] width 83 height 9
click option "All" at bounding box center [0, 0] width 0 height 0
click at [212, 64] on select "All Credit (IN) Debit (OUT)" at bounding box center [253, 68] width 83 height 9
click option "All" at bounding box center [0, 0] width 0 height 0
click at [327, 69] on input "[DATE]" at bounding box center [330, 68] width 52 height 9
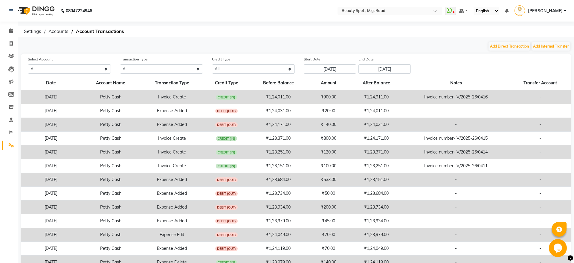
select select "6"
select select "2025"
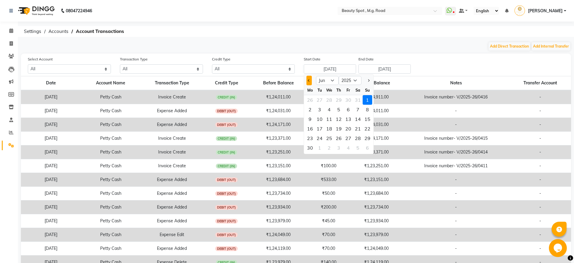
click at [309, 79] on button "Previous month" at bounding box center [309, 81] width 5 height 10
select select "5"
click at [340, 99] on div "1" at bounding box center [339, 100] width 10 height 10
type input "[DATE]"
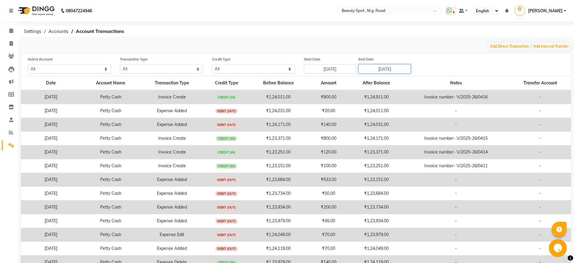
click at [393, 67] on input "[DATE]" at bounding box center [385, 68] width 52 height 9
select select "6"
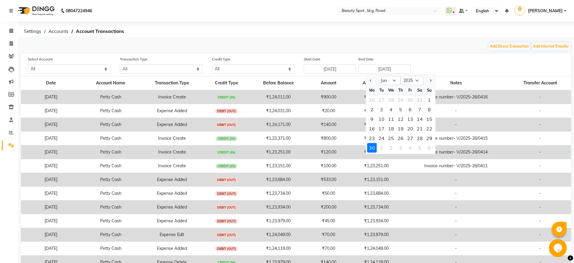
click at [419, 99] on div "31" at bounding box center [420, 100] width 10 height 10
type input "[DATE]"
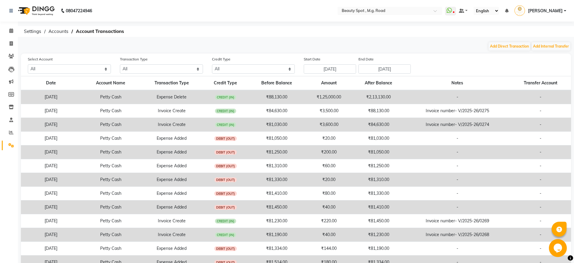
click at [443, 64] on div "Select Account All [PERSON_NAME] cash HDFC BANK Transaction Type All Direct Int…" at bounding box center [299, 65] width 553 height 18
click at [356, 68] on input "[DATE]" at bounding box center [330, 68] width 52 height 9
select select "5"
select select "2025"
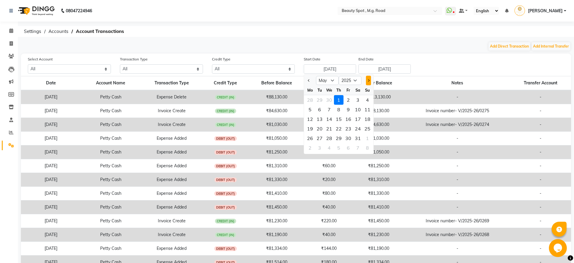
click at [368, 82] on button "Next month" at bounding box center [368, 81] width 5 height 10
select select "6"
click at [366, 99] on div "1" at bounding box center [368, 100] width 10 height 10
type input "[DATE]"
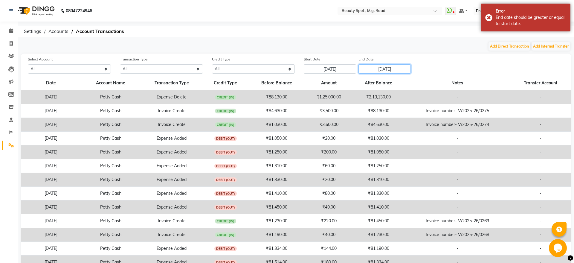
click at [390, 72] on input "[DATE]" at bounding box center [385, 68] width 52 height 9
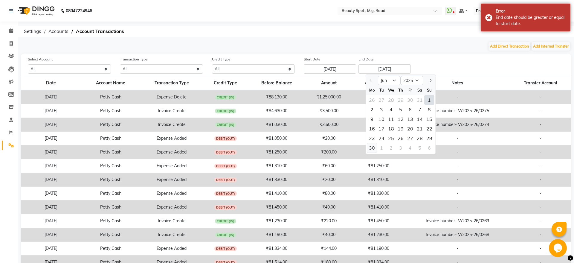
click at [372, 149] on div "30" at bounding box center [372, 148] width 10 height 10
type input "[DATE]"
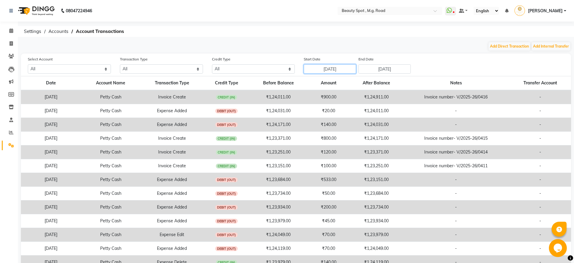
click at [354, 67] on input "[DATE]" at bounding box center [330, 68] width 52 height 9
select select "6"
select select "2025"
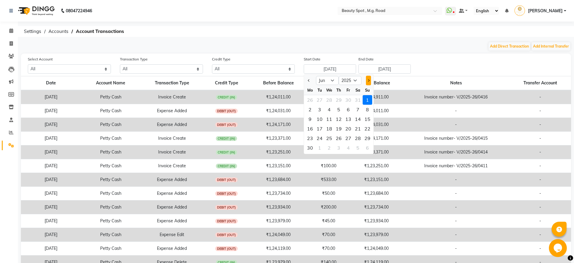
click at [368, 83] on button "Next month" at bounding box center [368, 81] width 5 height 10
select select "7"
click at [319, 101] on div "1" at bounding box center [320, 100] width 10 height 10
type input "[DATE]"
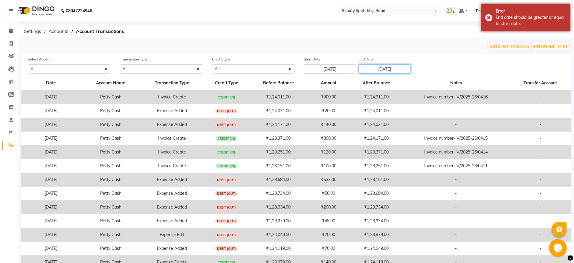
click at [401, 67] on input "[DATE]" at bounding box center [385, 68] width 52 height 9
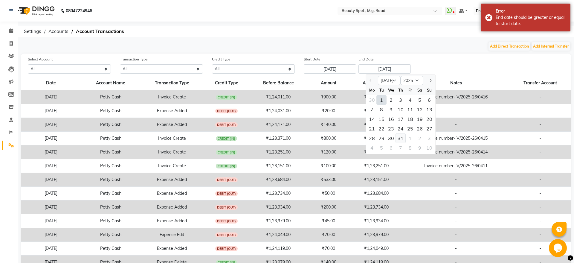
click at [401, 137] on div "31" at bounding box center [401, 138] width 10 height 10
type input "[DATE]"
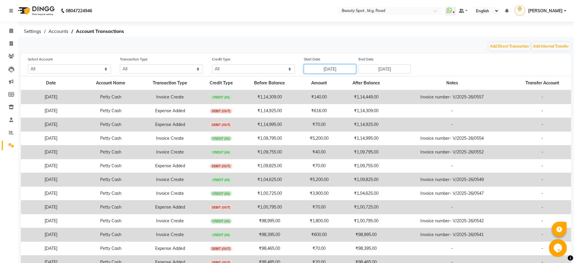
click at [354, 69] on input "[DATE]" at bounding box center [330, 68] width 52 height 9
select select "7"
select select "2025"
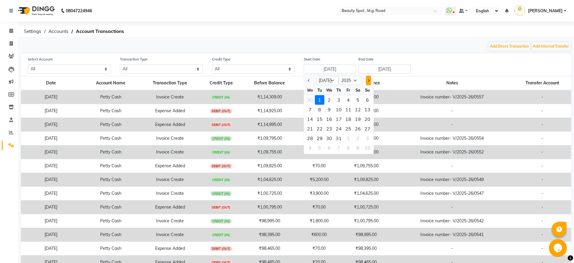
click at [368, 82] on button "Next month" at bounding box center [368, 81] width 5 height 10
select select "8"
click at [348, 101] on div "1" at bounding box center [349, 100] width 10 height 10
type input "[DATE]"
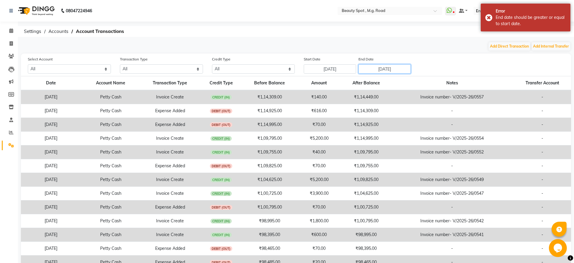
click at [409, 68] on input "[DATE]" at bounding box center [385, 68] width 52 height 9
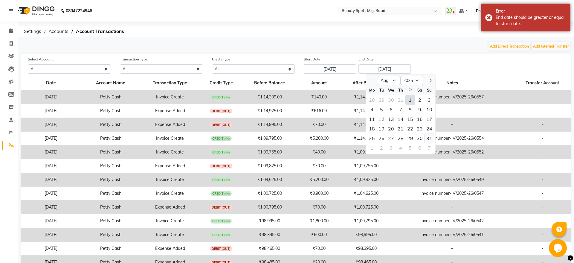
click at [426, 139] on div "31" at bounding box center [430, 138] width 10 height 10
type input "[DATE]"
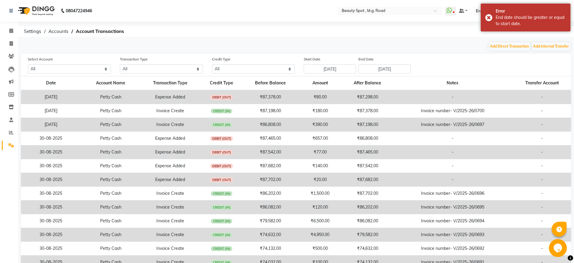
click at [437, 67] on div "Start Date [DATE] End Date [DATE]" at bounding box center [368, 65] width 138 height 18
click at [411, 71] on input "[DATE]" at bounding box center [385, 68] width 52 height 9
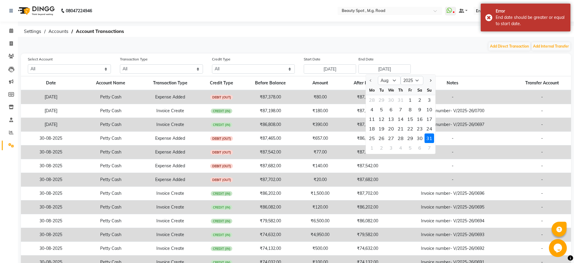
click at [428, 137] on div "31" at bounding box center [430, 138] width 10 height 10
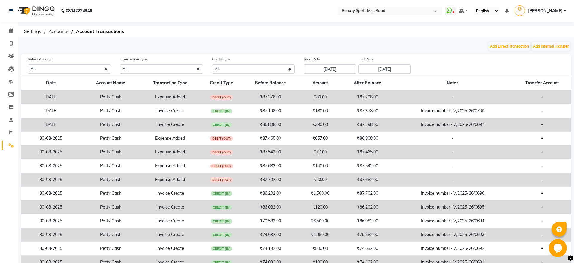
click at [459, 47] on div "Add Direct Transaction Add Internal Transfer" at bounding box center [296, 47] width 550 height 10
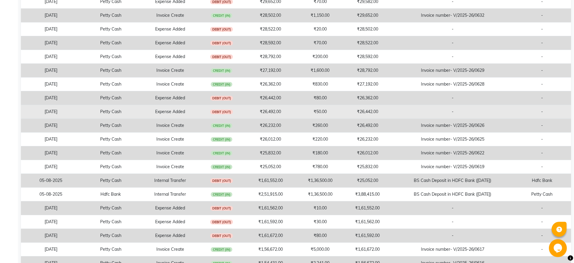
scroll to position [1139, 0]
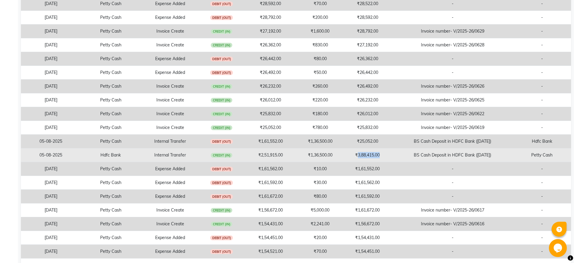
drag, startPoint x: 354, startPoint y: 154, endPoint x: 375, endPoint y: 158, distance: 21.6
click at [375, 158] on td "₹3,88,415.00" at bounding box center [368, 155] width 50 height 14
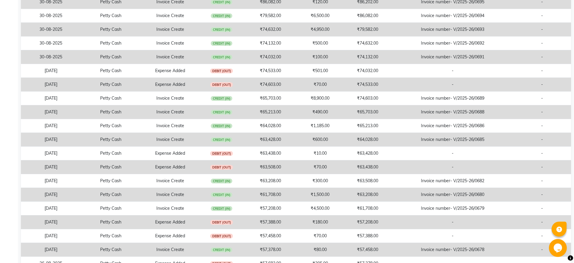
scroll to position [0, 0]
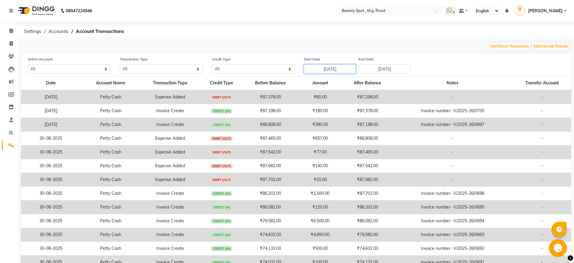
click at [356, 69] on input "[DATE]" at bounding box center [330, 68] width 52 height 9
select select "8"
select select "2025"
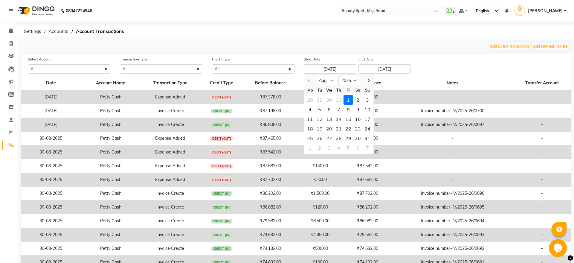
click at [372, 81] on div at bounding box center [368, 81] width 12 height 10
click at [369, 81] on span "Next month" at bounding box center [368, 80] width 2 height 2
select select "9"
click at [311, 100] on div "1" at bounding box center [310, 100] width 10 height 10
type input "01-09-2025"
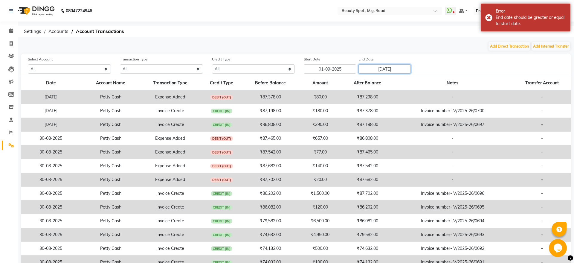
click at [389, 69] on input "[DATE]" at bounding box center [385, 68] width 52 height 9
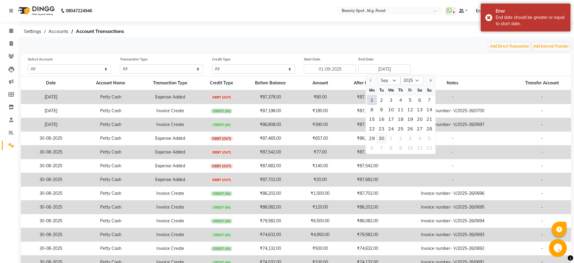
click at [383, 137] on div "30" at bounding box center [382, 138] width 10 height 10
type input "30-09-2025"
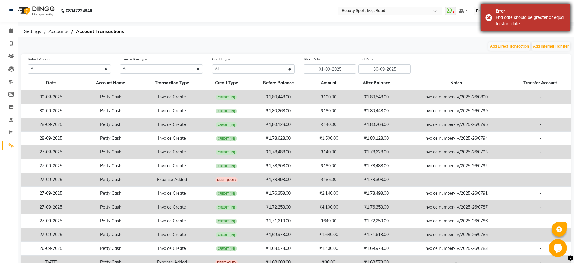
click at [490, 19] on div "Error End date should be greater or equal to start date." at bounding box center [526, 18] width 90 height 28
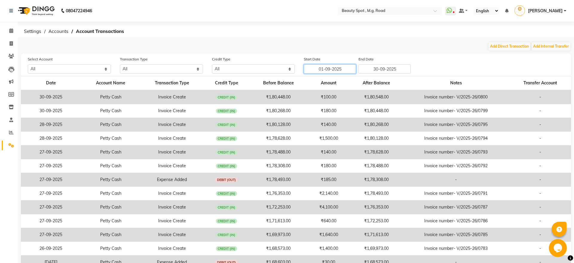
click at [349, 72] on input "01-09-2025" at bounding box center [330, 68] width 52 height 9
select select "9"
select select "2025"
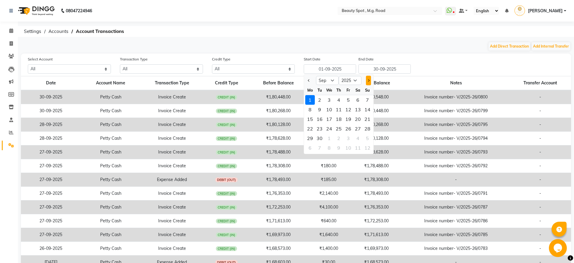
click at [369, 80] on span "Next month" at bounding box center [368, 80] width 2 height 2
select select "10"
click at [326, 99] on div "1" at bounding box center [330, 100] width 10 height 10
type input "01-10-2025"
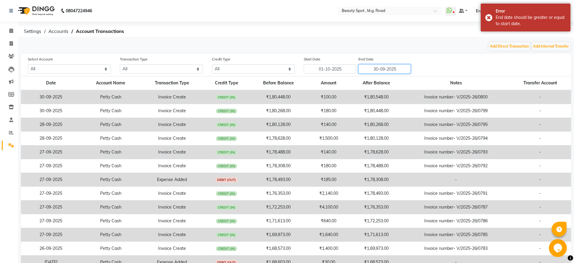
click at [404, 70] on input "30-09-2025" at bounding box center [385, 68] width 52 height 9
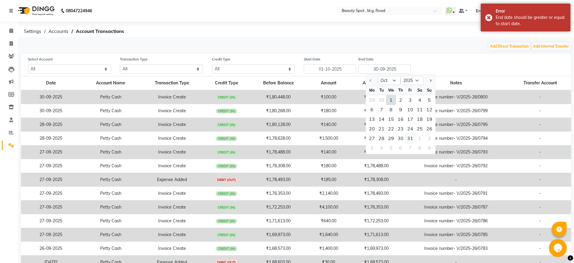
click at [408, 137] on div "31" at bounding box center [411, 138] width 10 height 10
type input "[DATE]"
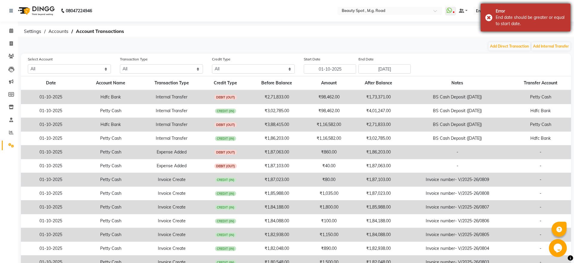
click at [489, 18] on div "Error End date should be greater or equal to start date." at bounding box center [526, 18] width 90 height 28
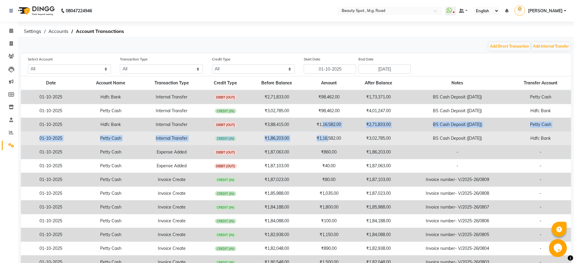
drag, startPoint x: 321, startPoint y: 124, endPoint x: 328, endPoint y: 136, distance: 14.2
click at [328, 136] on tbody "[DATE] Hdfc Bank Internal Transfer DEBIT (OUT) ₹2,71,833.00 ₹98,462.00 ₹1,73,37…" at bounding box center [296, 179] width 550 height 179
click at [328, 136] on td "₹1,16,582.00" at bounding box center [329, 139] width 48 height 14
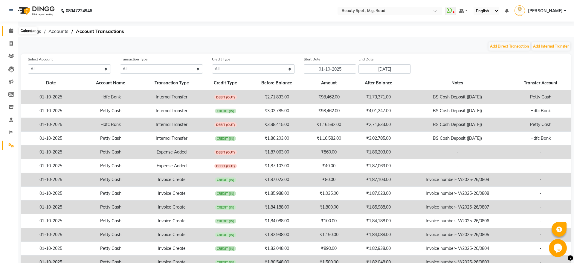
click at [13, 30] on span at bounding box center [11, 31] width 10 height 7
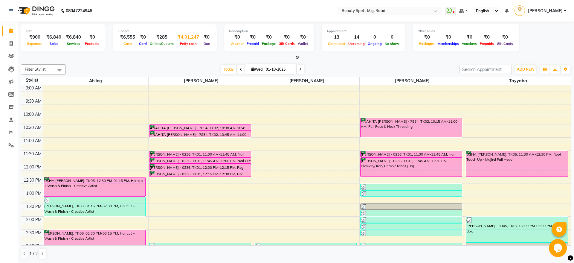
click at [185, 43] on span "Petty cash" at bounding box center [189, 44] width 20 height 4
select select "6458"
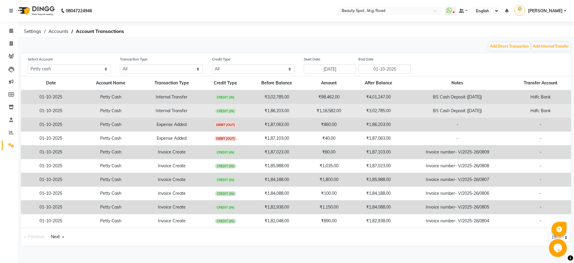
drag, startPoint x: 287, startPoint y: 119, endPoint x: 313, endPoint y: 114, distance: 26.6
click at [311, 118] on tr "[DATE] [PERSON_NAME] Cash Expense Added DEBIT (OUT) ₹1,87,063.00 ₹860.00 ₹1,86,…" at bounding box center [296, 125] width 550 height 14
drag, startPoint x: 317, startPoint y: 110, endPoint x: 336, endPoint y: 111, distance: 19.2
click at [336, 111] on td "₹1,16,582.00" at bounding box center [329, 111] width 48 height 14
copy td "1,16,582."
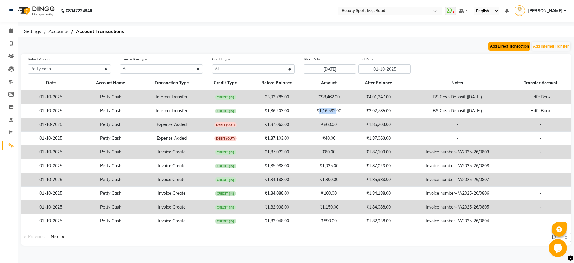
click at [507, 47] on button "Add Direct Transaction" at bounding box center [510, 46] width 42 height 8
select select "direct"
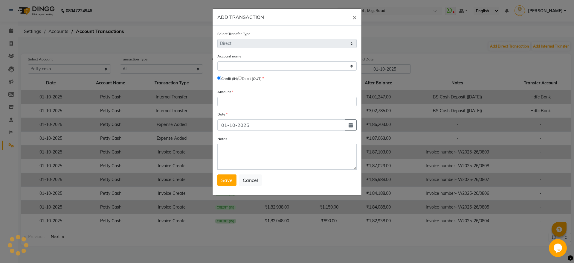
select select "6458"
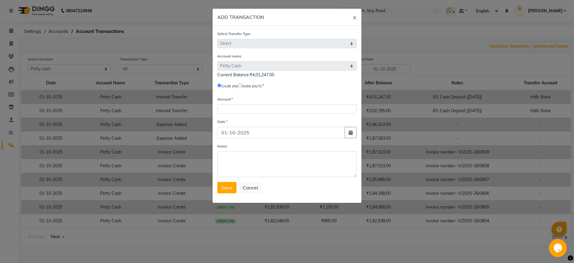
click at [242, 86] on input "radio" at bounding box center [240, 85] width 4 height 4
radio input "true"
click at [278, 15] on div "ADD TRANSACTION ×" at bounding box center [287, 17] width 149 height 17
click at [246, 109] on input "number" at bounding box center [287, 108] width 139 height 9
click at [353, 16] on span "×" at bounding box center [355, 17] width 4 height 9
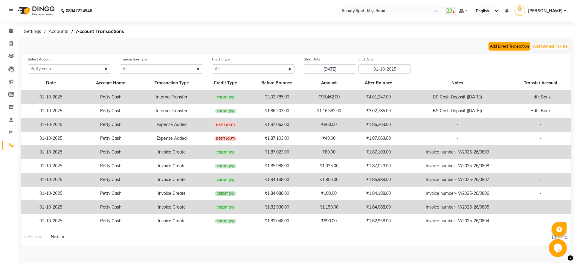
click at [507, 48] on button "Add Direct Transaction" at bounding box center [510, 46] width 42 height 8
select select "direct"
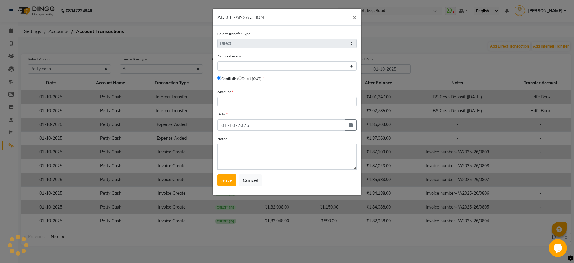
select select "6458"
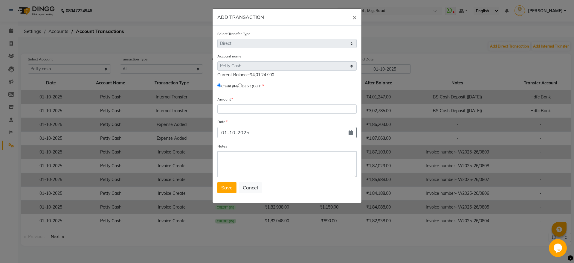
click at [242, 86] on input "radio" at bounding box center [240, 85] width 4 height 4
radio input "true"
click at [230, 110] on input "number" at bounding box center [287, 108] width 139 height 9
click at [230, 109] on input "number" at bounding box center [287, 108] width 139 height 9
click at [225, 108] on input "number" at bounding box center [287, 108] width 139 height 9
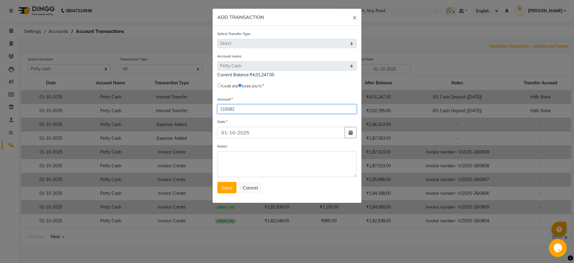
type input "116582"
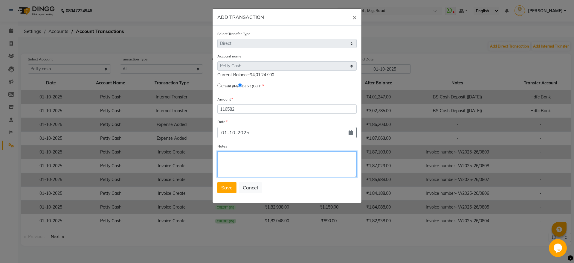
click at [234, 156] on textarea "Notes" at bounding box center [287, 164] width 139 height 26
click at [293, 158] on textarea "BS Cash Deposit Reversal (Aug-2025)" at bounding box center [287, 164] width 139 height 26
click at [294, 158] on textarea "BS Cash Deposit Reversal (Aug-2025)" at bounding box center [287, 164] width 139 height 26
type textarea "BS Cash Deposit Reversal ([DATE])"
click at [220, 190] on button "Save" at bounding box center [227, 187] width 19 height 11
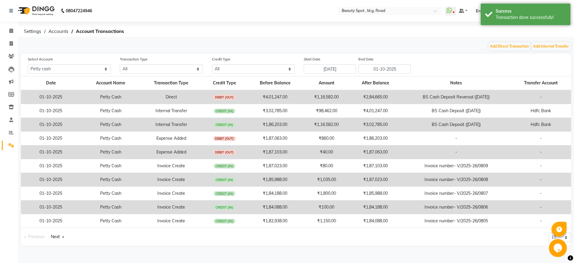
drag, startPoint x: 427, startPoint y: 97, endPoint x: 492, endPoint y: 98, distance: 65.2
click at [492, 98] on td "BS Cash Deposit Reversal ([DATE])" at bounding box center [457, 97] width 110 height 14
copy td "BS Cash Deposit Reversal ([DATE])"
click at [505, 47] on button "Add Direct Transaction" at bounding box center [510, 46] width 42 height 8
select select "direct"
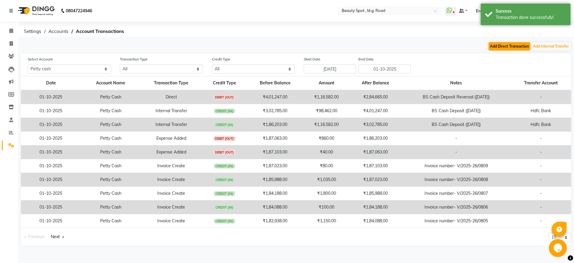
select select "6458"
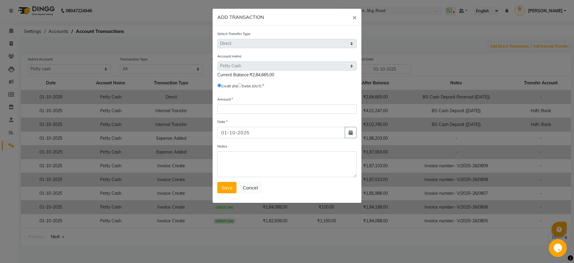
click at [242, 87] on input "radio" at bounding box center [240, 85] width 4 height 4
radio input "true"
click at [236, 162] on textarea "Notes" at bounding box center [287, 164] width 139 height 26
paste textarea "BS Cash Deposit Reversal ([DATE])"
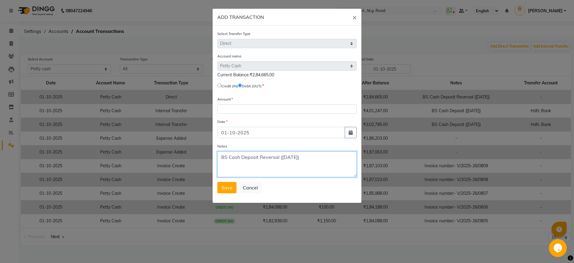
click at [290, 158] on textarea "BS Cash Deposit Reversal ([DATE])" at bounding box center [287, 164] width 139 height 26
type textarea "BS Cash Deposit Reversal ([DATE])"
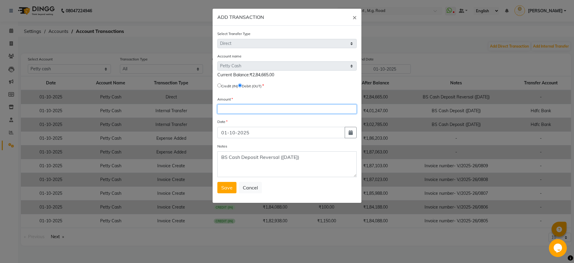
click at [252, 109] on input "number" at bounding box center [287, 108] width 139 height 9
type input "98462"
click at [227, 194] on div "Select Transfer Type Select Direct Internal Account name Select [PERSON_NAME] C…" at bounding box center [287, 114] width 149 height 177
click at [229, 188] on span "Save" at bounding box center [226, 188] width 11 height 6
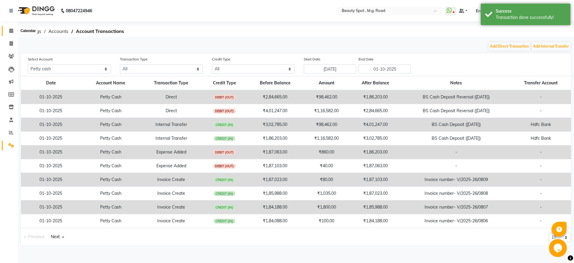
click at [11, 28] on span at bounding box center [11, 31] width 10 height 7
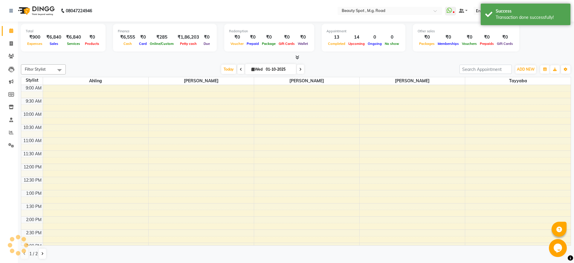
scroll to position [117, 0]
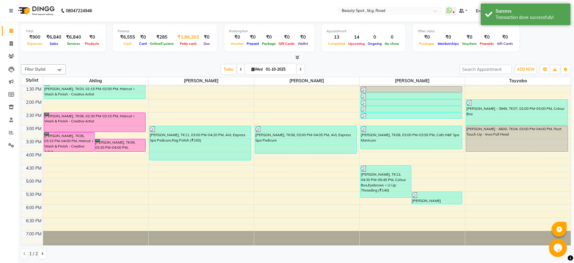
click at [183, 37] on div "₹1,86,203" at bounding box center [188, 37] width 26 height 7
select select "6458"
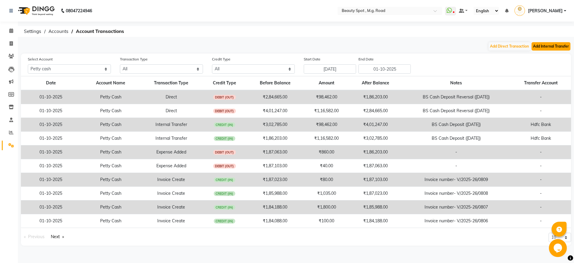
click at [507, 47] on button "Add Internal Transfer" at bounding box center [551, 46] width 39 height 8
select select "internal transfer"
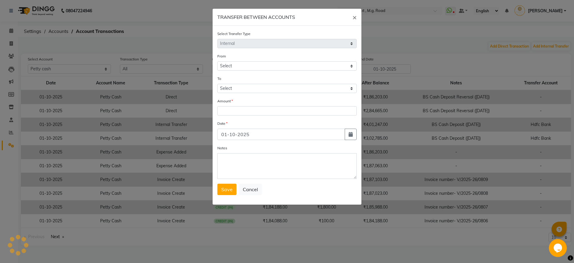
select select "6458"
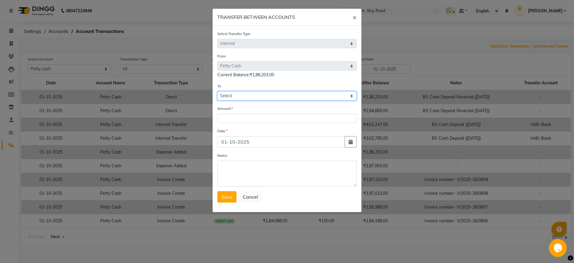
click at [218, 91] on select "Select [PERSON_NAME] Cash Hdfc Bank" at bounding box center [287, 95] width 139 height 9
click at [229, 96] on select "Select [PERSON_NAME] Cash Hdfc Bank" at bounding box center [287, 95] width 139 height 9
click at [254, 197] on button "Cancel" at bounding box center [250, 196] width 23 height 11
select select
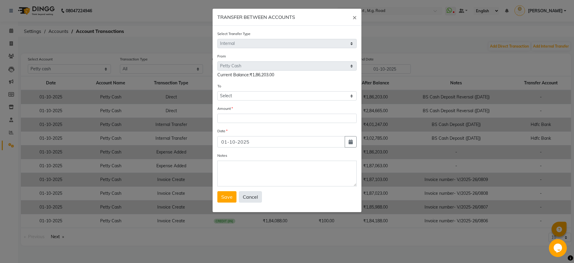
select select
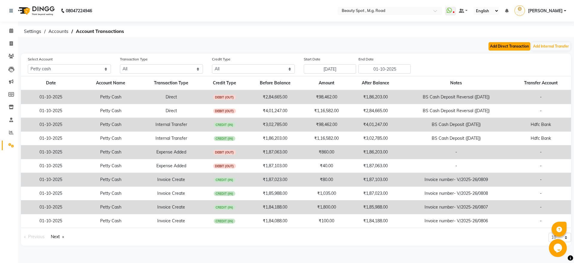
click at [507, 48] on button "Add Direct Transaction" at bounding box center [510, 46] width 42 height 8
select select "direct"
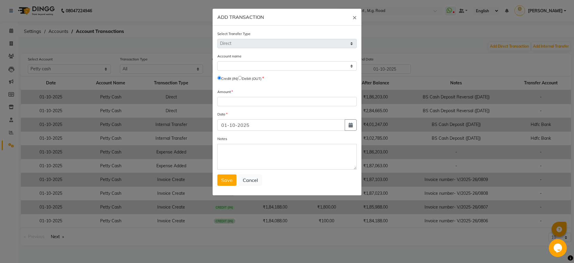
select select "6458"
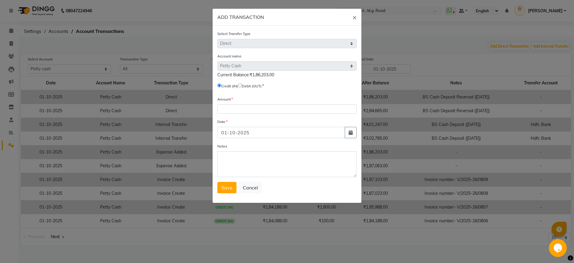
click at [242, 86] on input "radio" at bounding box center [240, 85] width 4 height 4
radio input "true"
click at [241, 105] on input "number" at bounding box center [287, 108] width 139 height 9
type input "116582"
click at [237, 153] on textarea "Notes" at bounding box center [287, 164] width 139 height 26
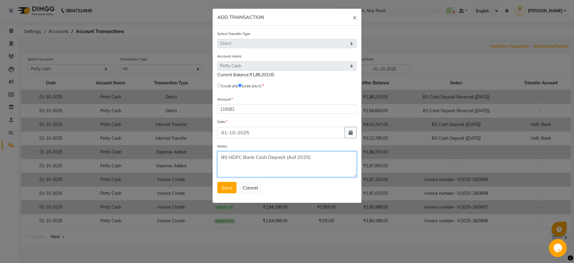
click at [296, 156] on textarea "BS HDFC Bank Cash Deposit (Auf 2025)" at bounding box center [287, 164] width 139 height 26
type textarea "BS HDFC Bank Cash Deposit ([DATE])"
click at [228, 187] on span "Save" at bounding box center [226, 188] width 11 height 6
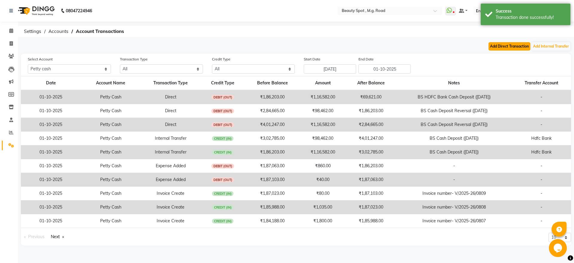
click at [499, 48] on button "Add Direct Transaction" at bounding box center [510, 46] width 42 height 8
select select "direct"
select select "6458"
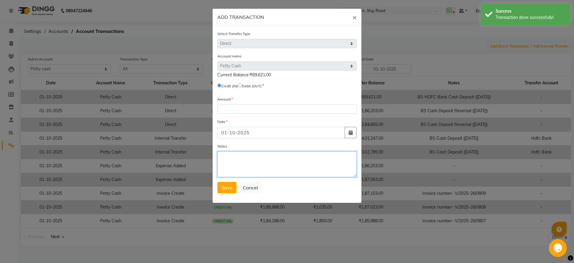
click at [236, 157] on textarea "Notes" at bounding box center [287, 164] width 139 height 26
paste textarea "BS HDFC Bank Cash Deposit ([DATE])"
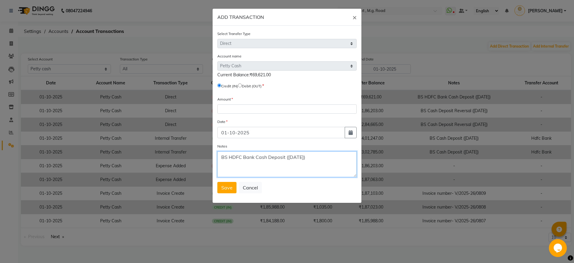
click at [297, 158] on textarea "BS HDFC Bank Cash Deposit ([DATE])" at bounding box center [287, 164] width 139 height 26
type textarea "BS HDFC Bank Cash Deposit ([DATE])"
click at [247, 85] on label "Debit (OUT)" at bounding box center [252, 85] width 20 height 5
click at [242, 87] on input "radio" at bounding box center [240, 85] width 4 height 4
radio input "true"
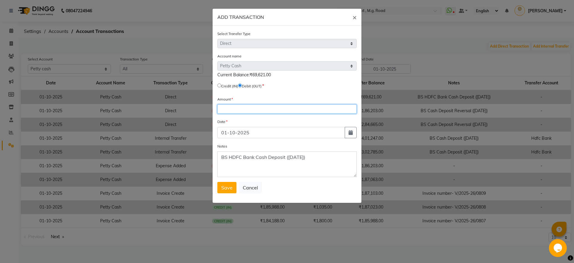
click at [248, 110] on input "number" at bounding box center [287, 108] width 139 height 9
type input "98462"
click at [229, 188] on span "Save" at bounding box center [226, 188] width 11 height 6
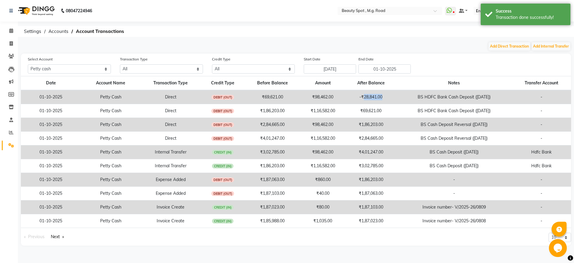
drag, startPoint x: 359, startPoint y: 97, endPoint x: 380, endPoint y: 97, distance: 20.6
click at [380, 97] on td "-₹28,841.00" at bounding box center [371, 97] width 50 height 14
click at [382, 103] on td "-₹28,841.00" at bounding box center [371, 97] width 50 height 14
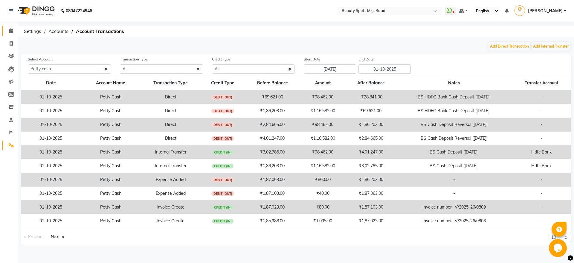
click at [11, 29] on icon at bounding box center [11, 30] width 4 height 4
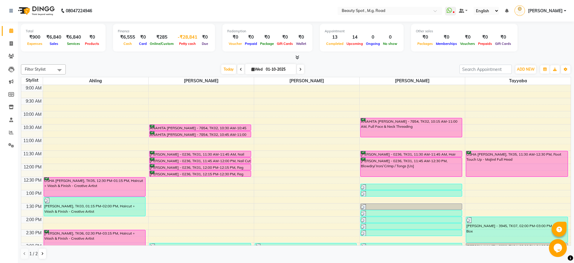
click at [190, 37] on div "-₹28,841" at bounding box center [187, 37] width 25 height 7
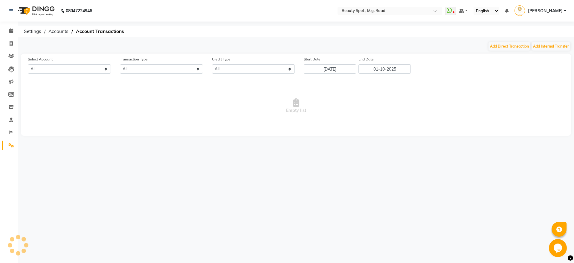
select select "6458"
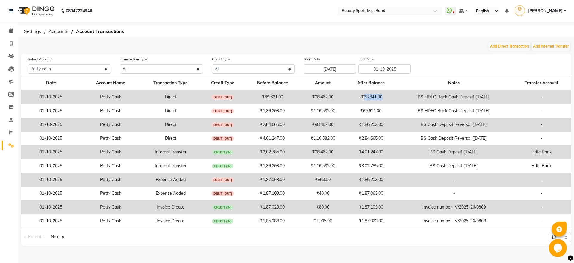
drag, startPoint x: 359, startPoint y: 98, endPoint x: 381, endPoint y: 98, distance: 21.3
click at [381, 98] on td "-₹28,841.00" at bounding box center [371, 97] width 50 height 14
drag, startPoint x: 359, startPoint y: 97, endPoint x: 383, endPoint y: 97, distance: 23.6
click at [383, 97] on td "-₹28,841.00" at bounding box center [371, 97] width 50 height 14
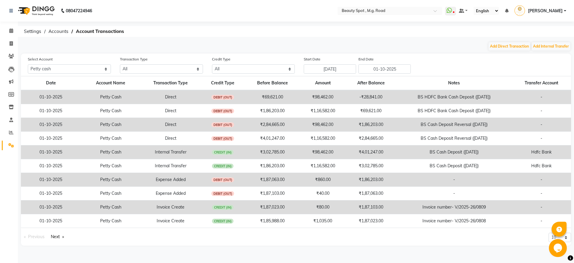
click at [382, 97] on td "-₹28,841.00" at bounding box center [371, 97] width 50 height 14
click at [31, 32] on span "Settings" at bounding box center [32, 31] width 23 height 11
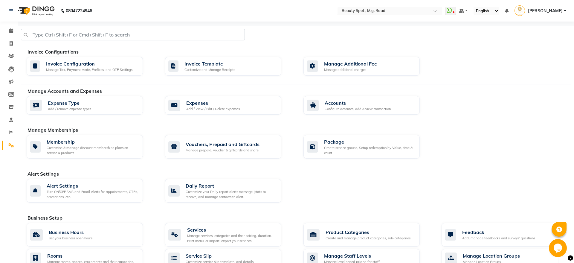
click at [428, 10] on input "text" at bounding box center [384, 11] width 87 height 6
click at [388, 21] on span "Ahling Colour , Cantonment" at bounding box center [366, 20] width 51 height 5
click at [8, 33] on span at bounding box center [11, 31] width 10 height 7
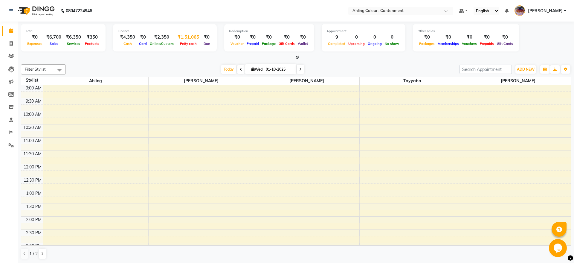
click at [185, 44] on span "Petty cash" at bounding box center [189, 44] width 20 height 4
select select "6980"
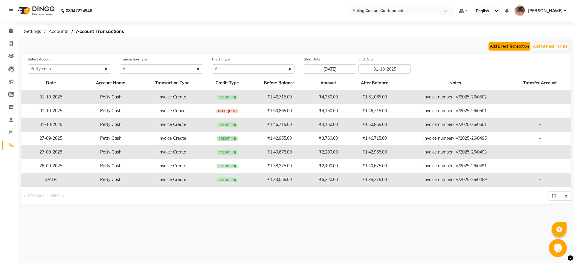
click at [510, 48] on button "Add Direct Transaction" at bounding box center [510, 46] width 42 height 8
select select "direct"
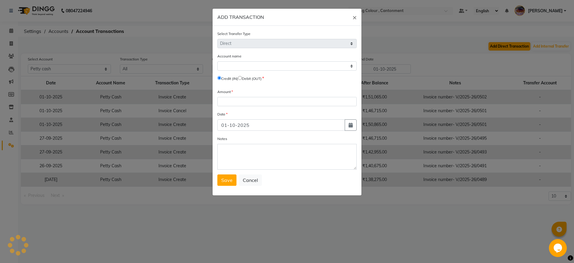
select select "6980"
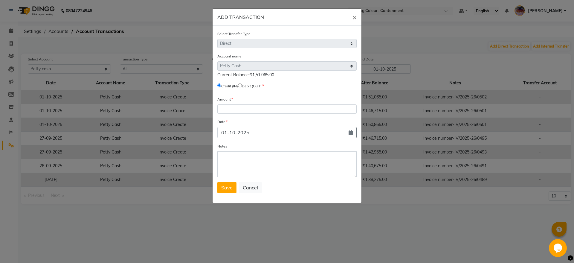
click at [242, 86] on input "radio" at bounding box center [240, 85] width 4 height 4
radio input "true"
click at [242, 107] on input "number" at bounding box center [287, 108] width 139 height 9
type input "92710"
click at [249, 165] on textarea "Notes" at bounding box center [287, 164] width 139 height 26
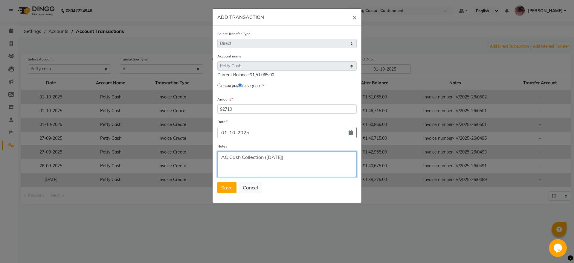
drag, startPoint x: 294, startPoint y: 160, endPoint x: 192, endPoint y: 150, distance: 102.8
click at [218, 151] on textarea "AC Cash Collection (Aug 2025)" at bounding box center [287, 164] width 139 height 26
type textarea "AC Cash Collection (Aug 2025)"
click at [228, 191] on button "Save" at bounding box center [227, 187] width 19 height 11
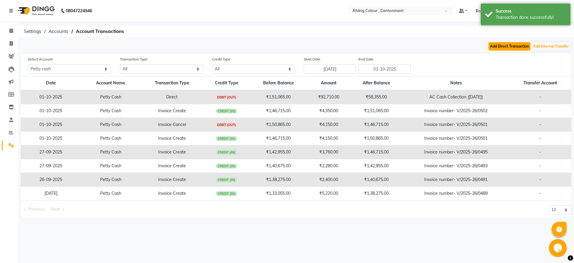
click at [505, 46] on button "Add Direct Transaction" at bounding box center [510, 46] width 42 height 8
select select "direct"
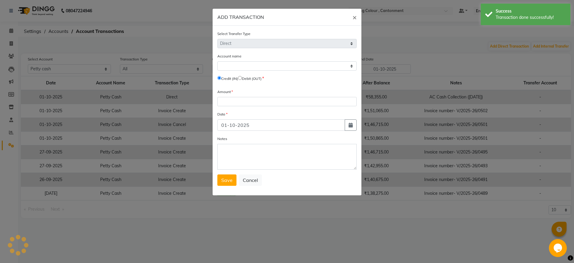
select select "6980"
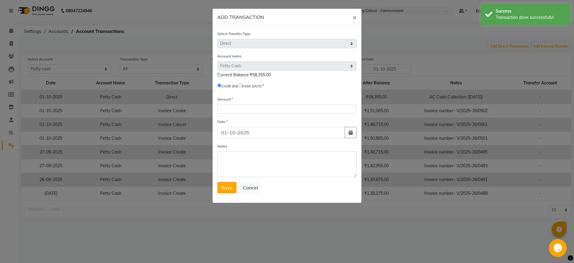
click at [242, 86] on input "radio" at bounding box center [240, 85] width 4 height 4
radio input "true"
click at [240, 110] on input "number" at bounding box center [287, 108] width 139 height 9
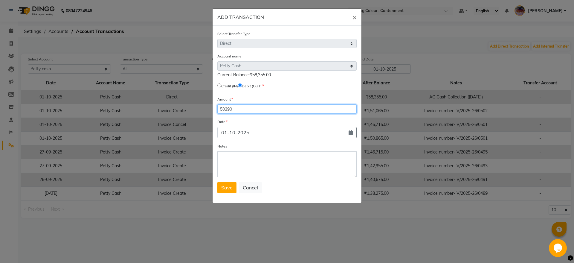
type input "50390"
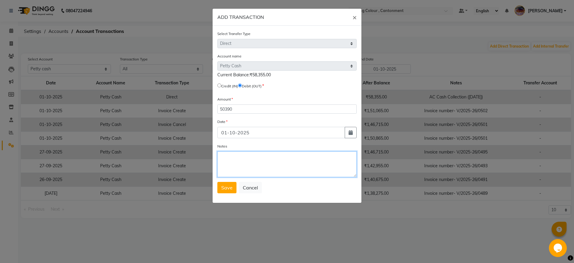
click at [241, 159] on textarea "Notes" at bounding box center [287, 164] width 139 height 26
paste textarea "AC Cash Collection (Aug 2025)"
click at [276, 157] on textarea "AC Cash Collection (Aug 2025)" at bounding box center [287, 164] width 139 height 26
type textarea "AC Cash Collection (Sep 2025)"
click at [229, 189] on span "Save" at bounding box center [226, 188] width 11 height 6
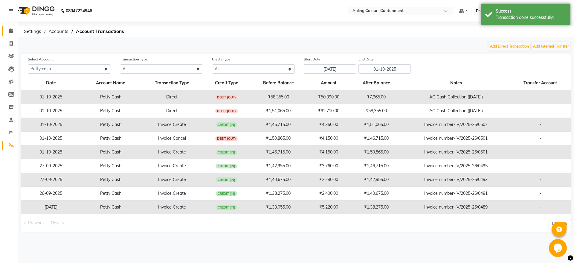
click at [12, 33] on icon at bounding box center [11, 30] width 4 height 4
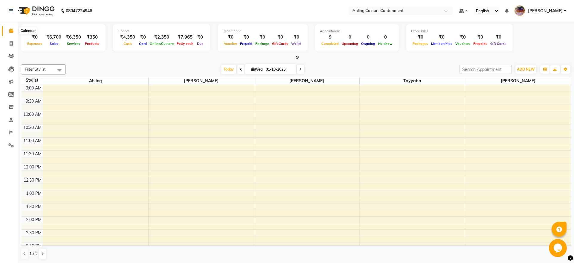
click at [13, 31] on icon at bounding box center [11, 30] width 4 height 4
click at [13, 28] on link "Calendar" at bounding box center [9, 31] width 14 height 10
click at [9, 34] on span at bounding box center [11, 31] width 10 height 7
